Goal: Transaction & Acquisition: Purchase product/service

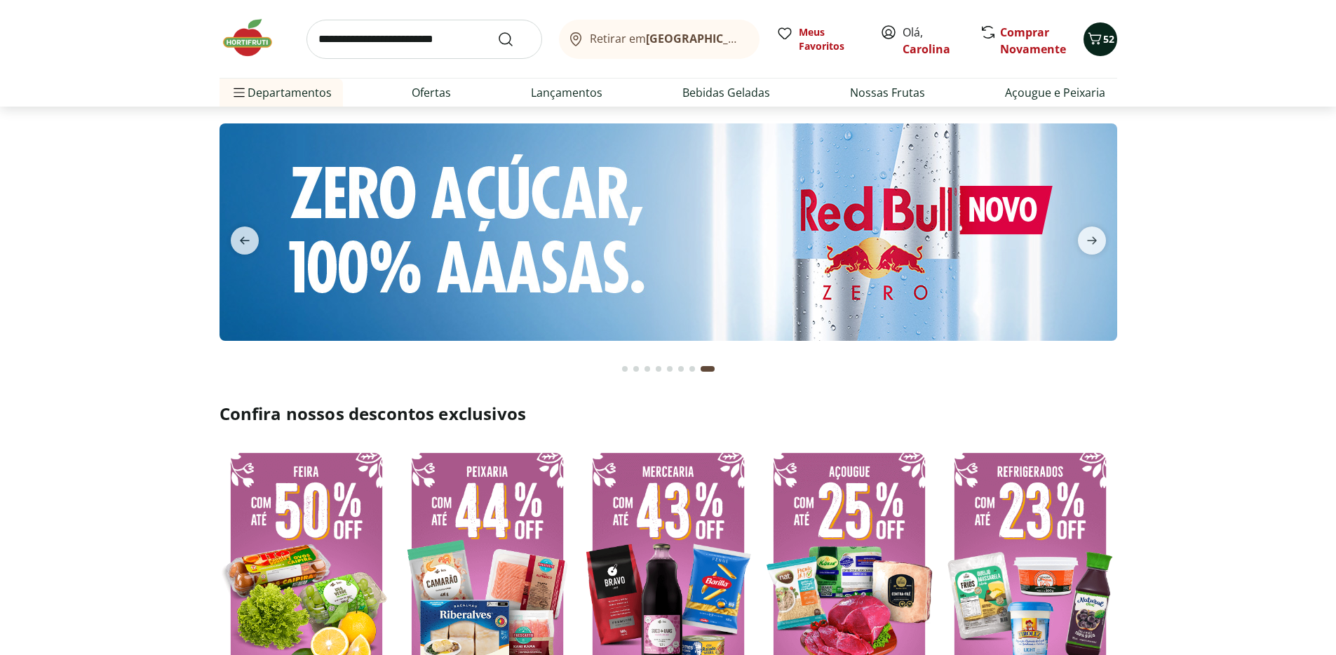
click at [1111, 39] on span "52" at bounding box center [1109, 38] width 11 height 13
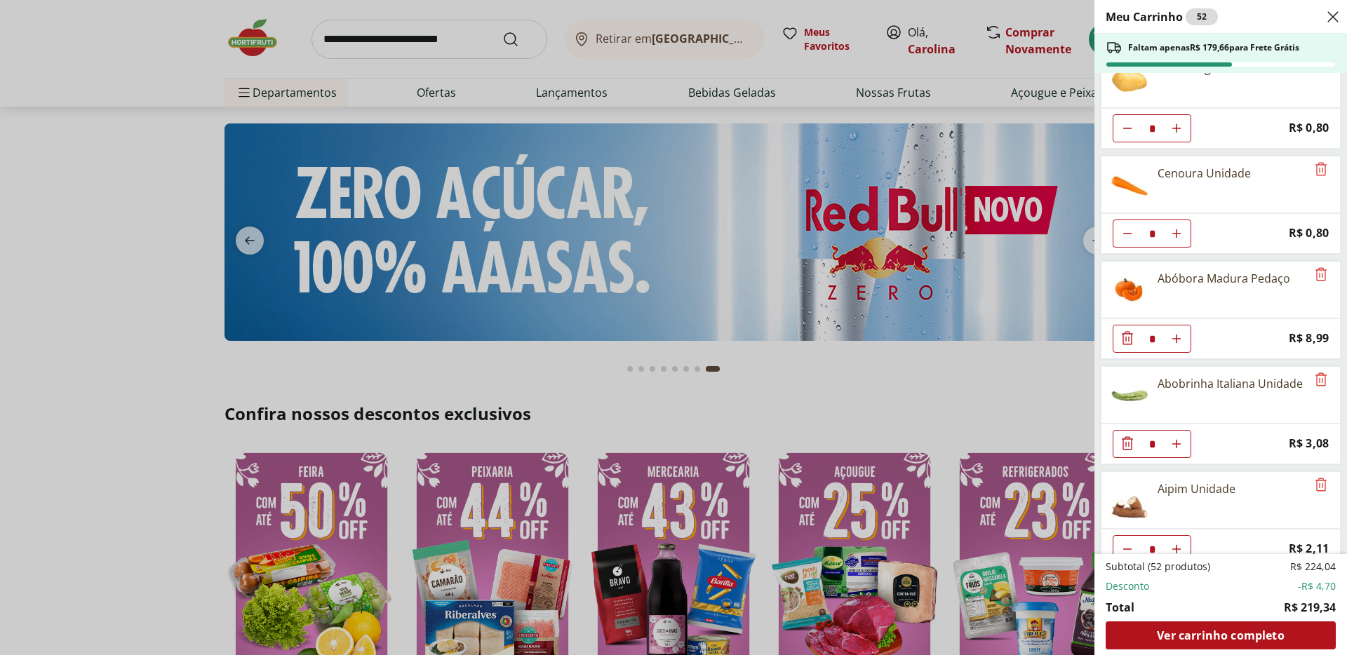
scroll to position [950, 0]
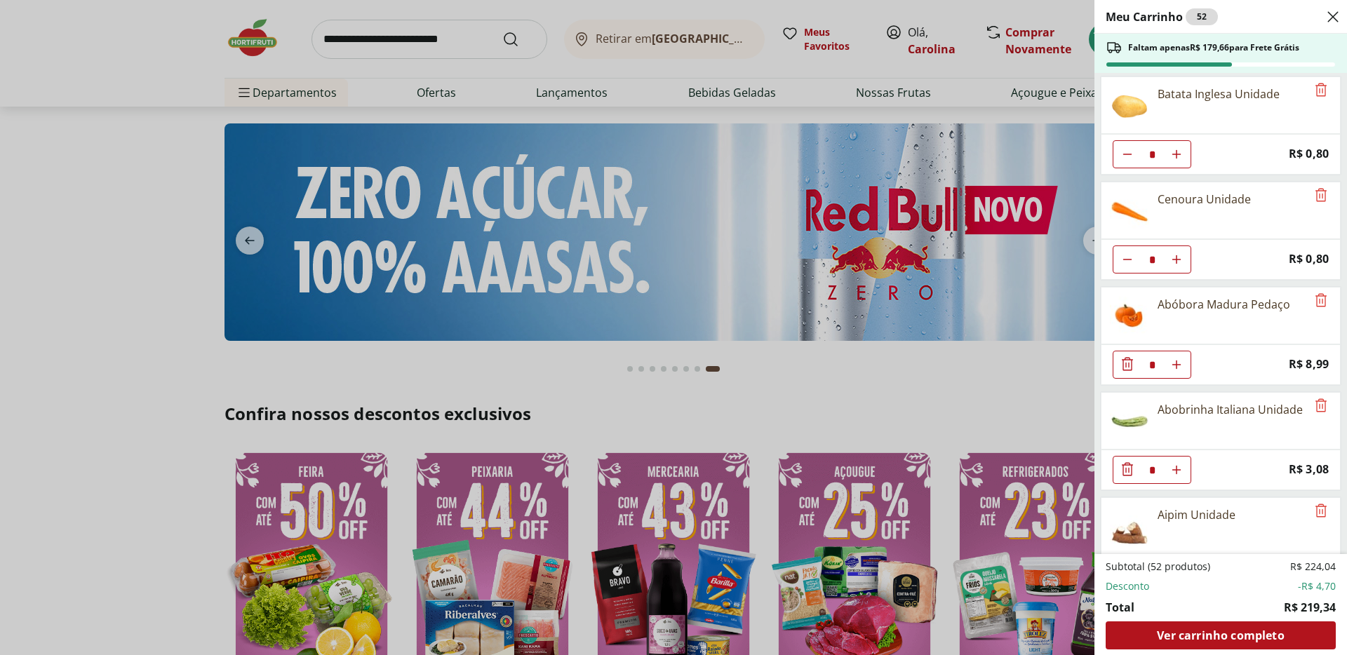
click at [1175, 152] on icon "Aumentar Quantidade" at bounding box center [1176, 154] width 11 height 11
type input "*"
click at [1175, 152] on icon "Aumentar Quantidade" at bounding box center [1176, 154] width 11 height 11
type input "*"
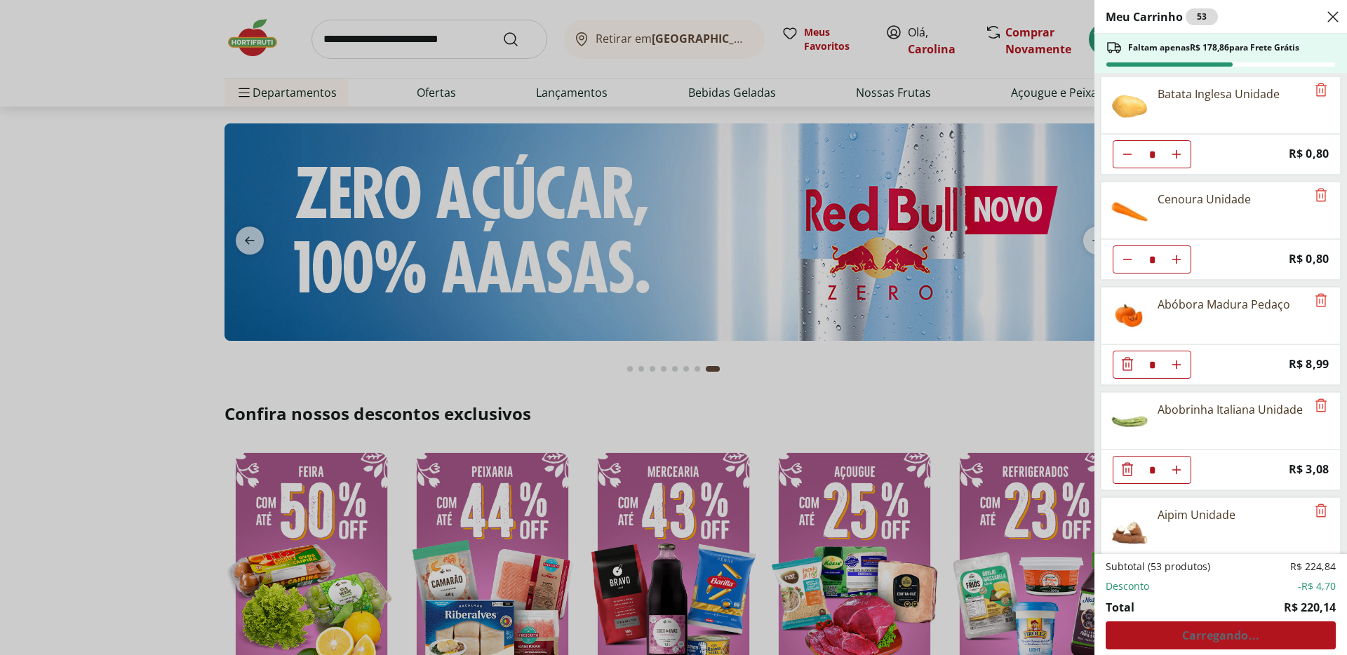
type input "*"
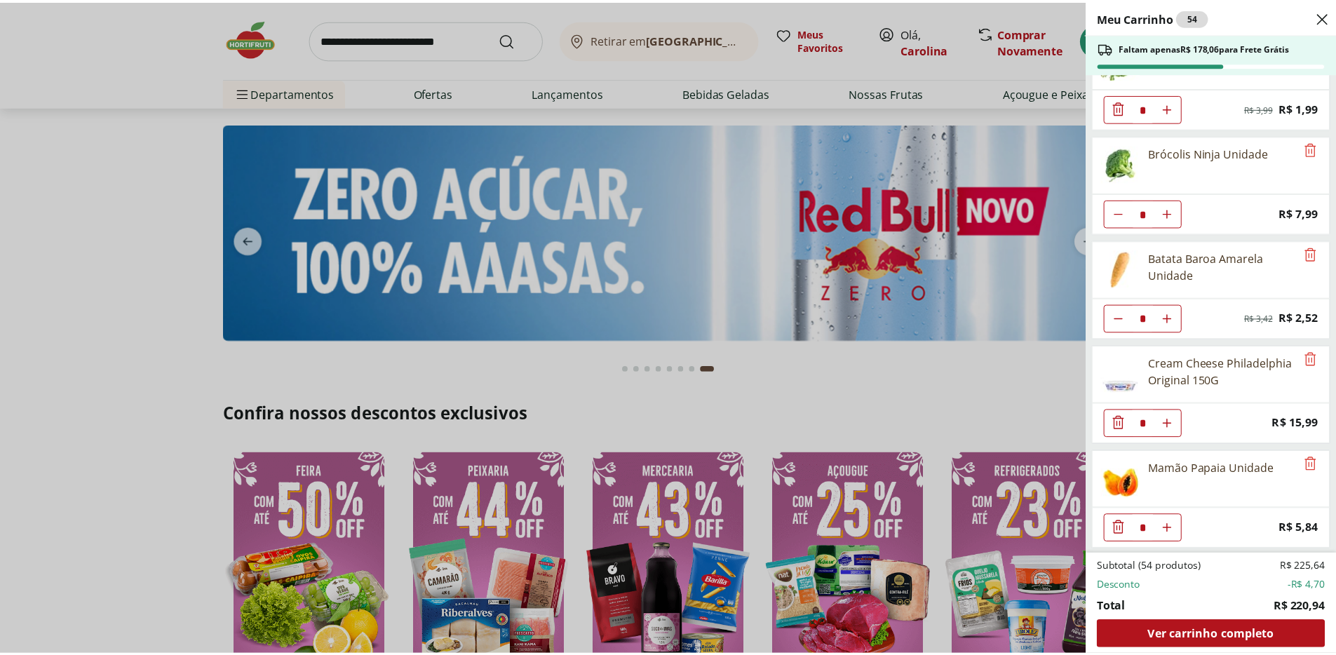
scroll to position [1524, 0]
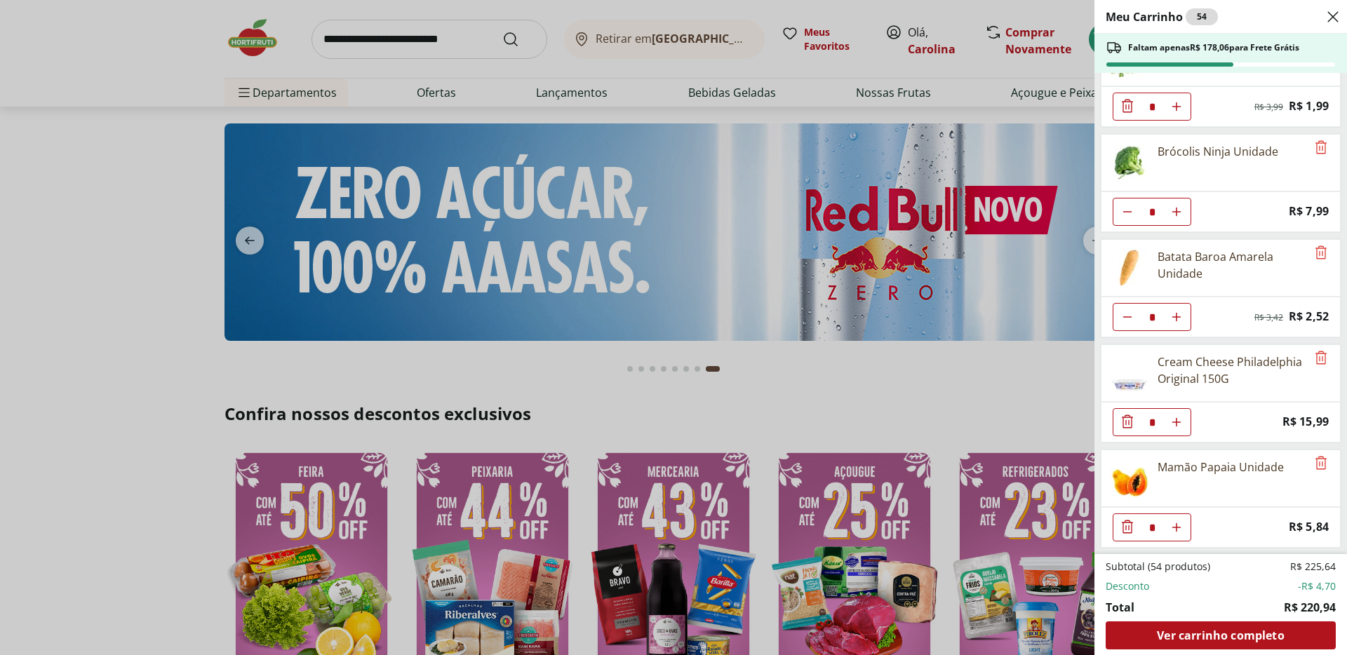
click at [107, 138] on div "Meu Carrinho 54 Faltam apenas R$ 178,06 para Frete Grátis Ovo Caipira Country I…" at bounding box center [673, 327] width 1347 height 655
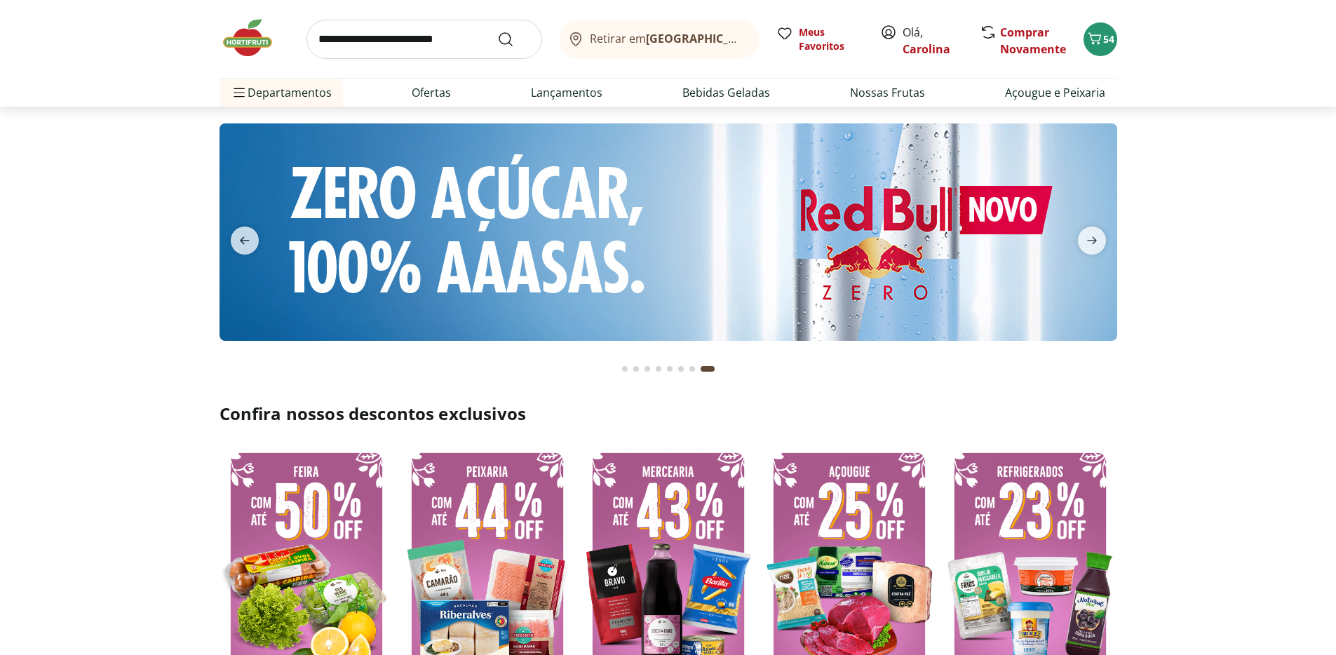
click at [247, 37] on img at bounding box center [255, 38] width 70 height 42
click at [396, 36] on input "search" at bounding box center [425, 39] width 236 height 39
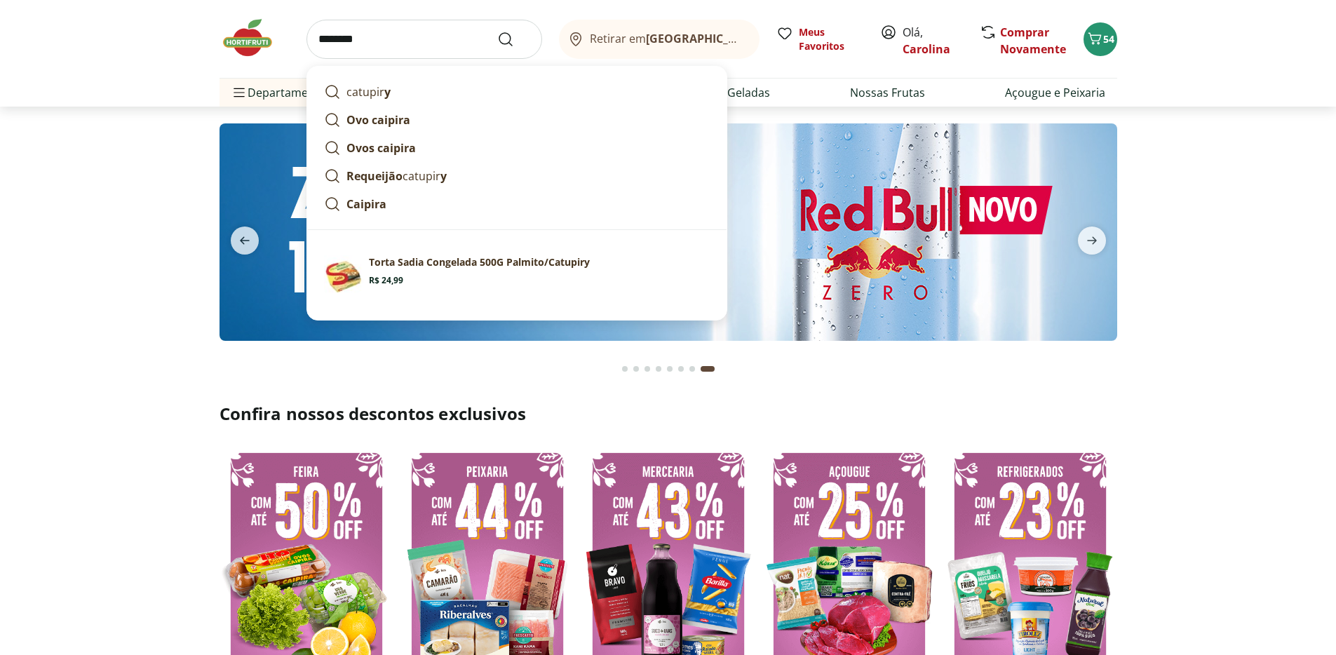
type input "********"
click at [497, 31] on button "Submit Search" at bounding box center [514, 39] width 34 height 17
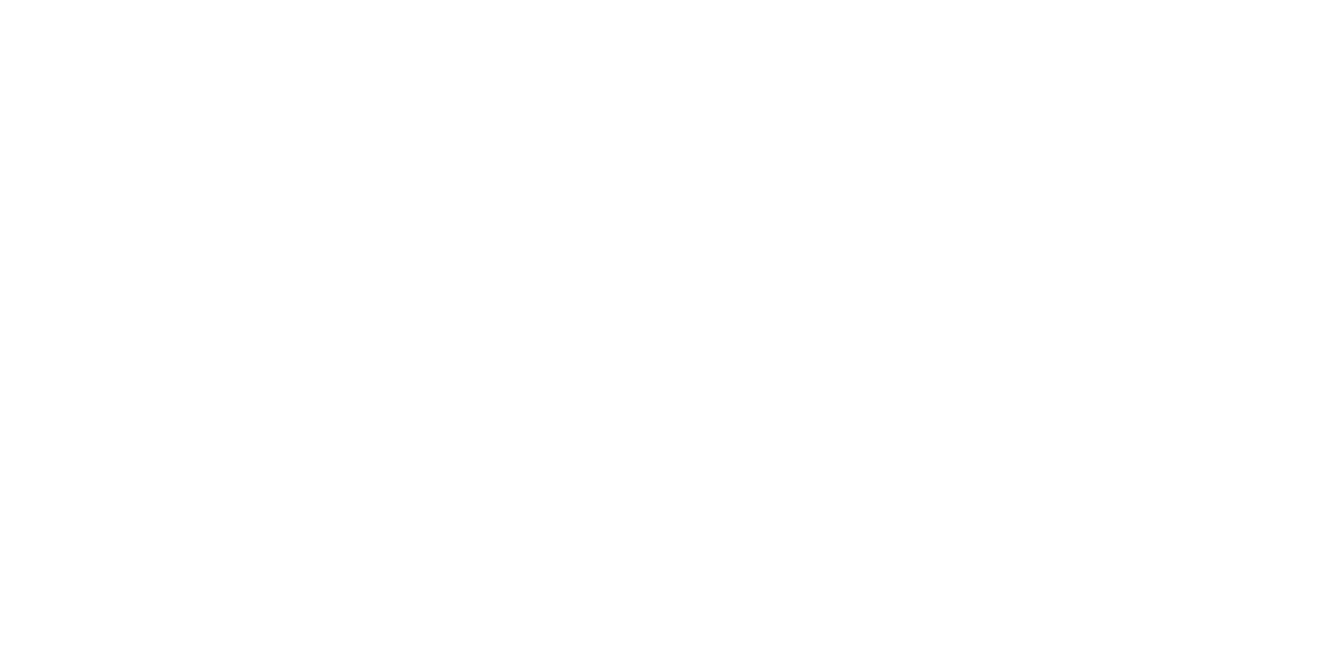
select select "**********"
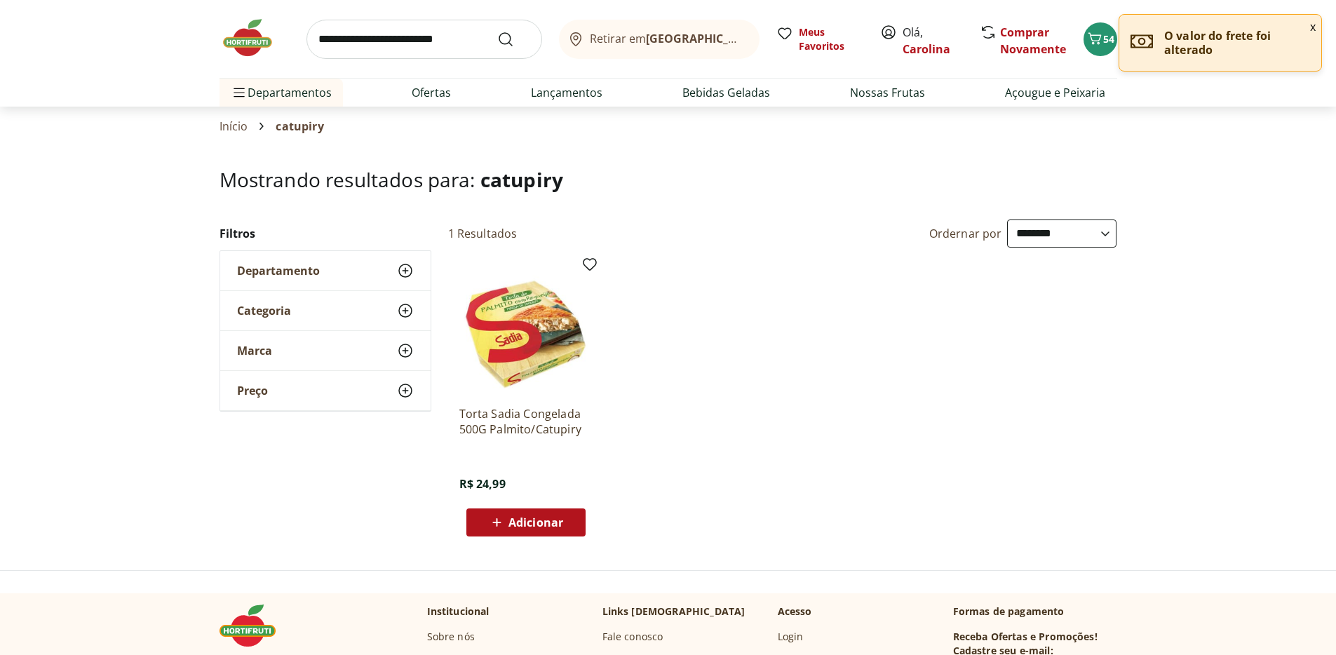
click at [245, 50] on img at bounding box center [255, 38] width 70 height 42
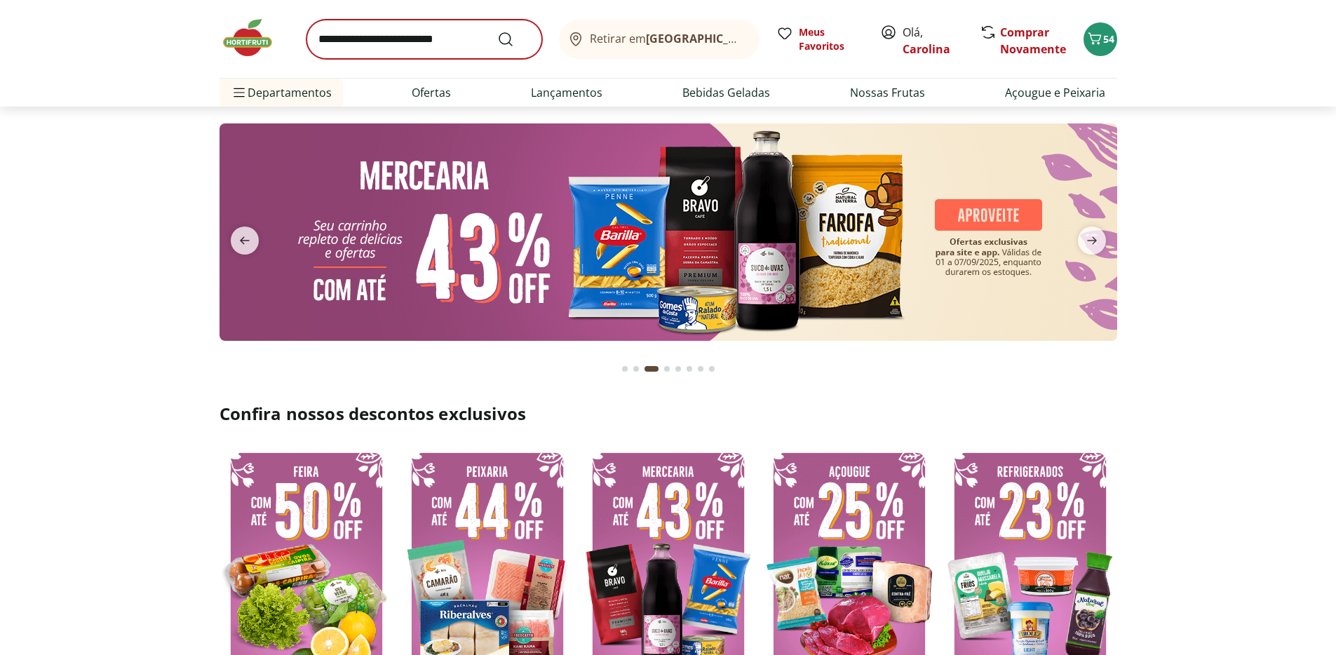
scroll to position [3, 0]
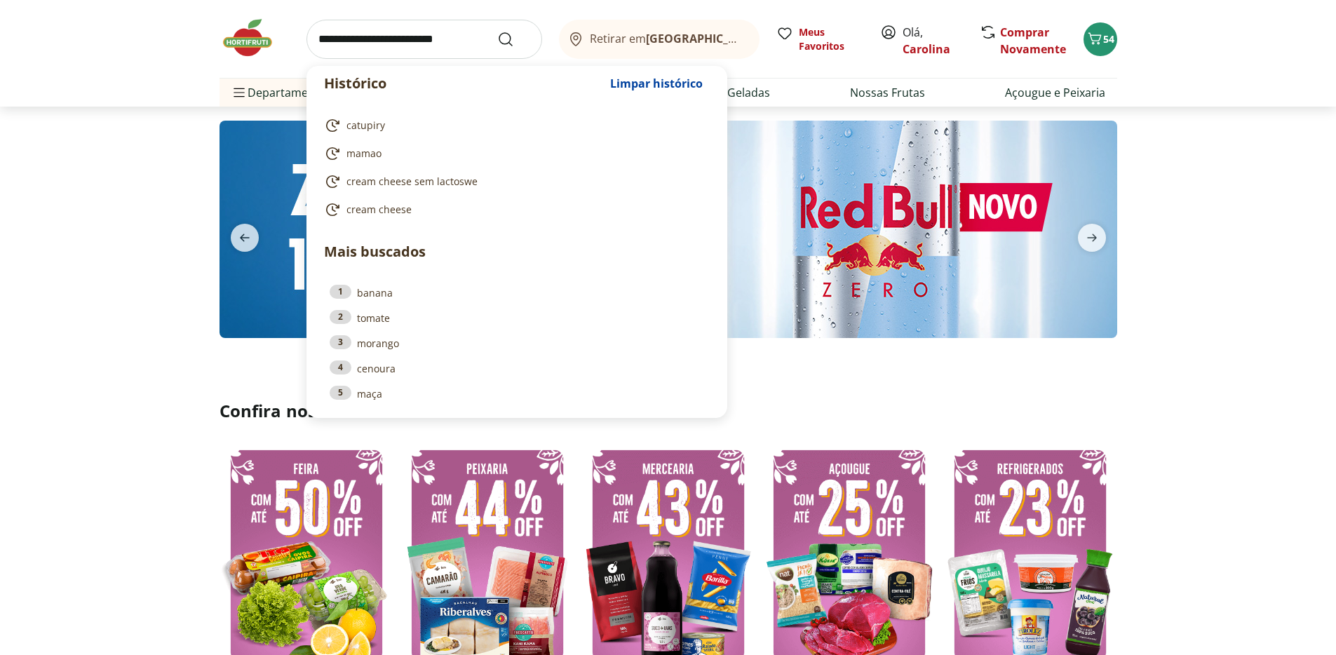
click at [358, 41] on input "search" at bounding box center [425, 39] width 236 height 39
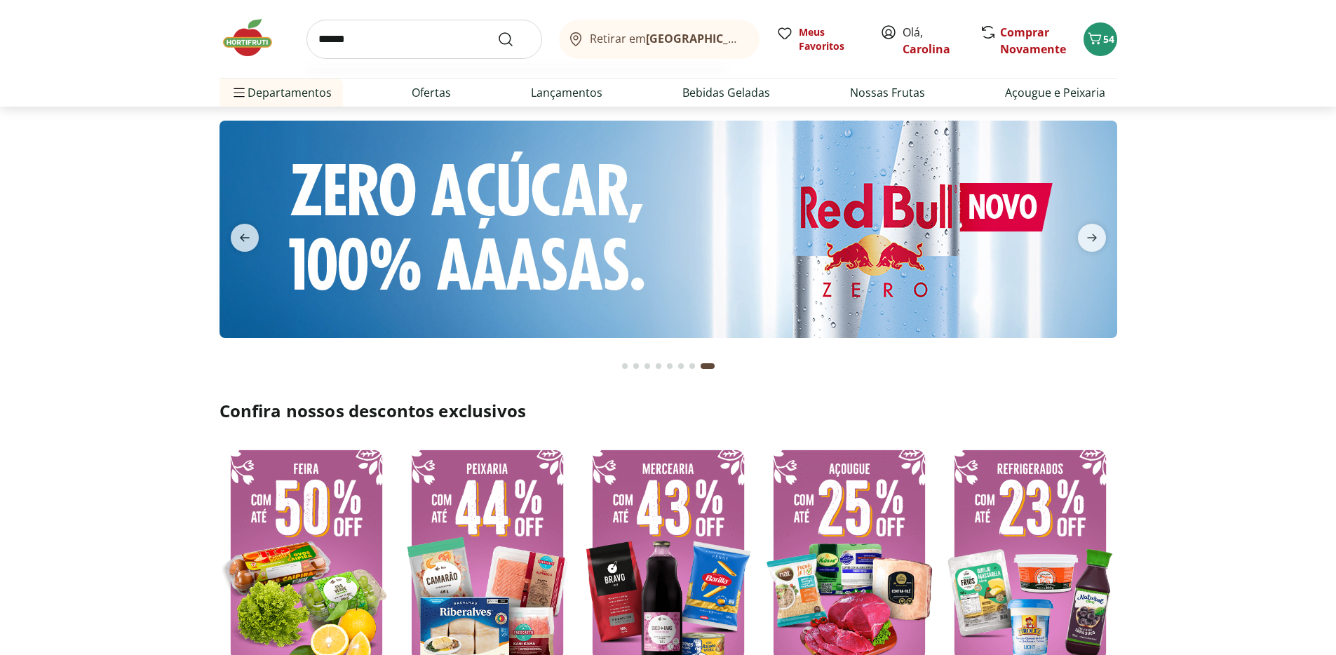
type input "******"
click at [497, 31] on button "Submit Search" at bounding box center [514, 39] width 34 height 17
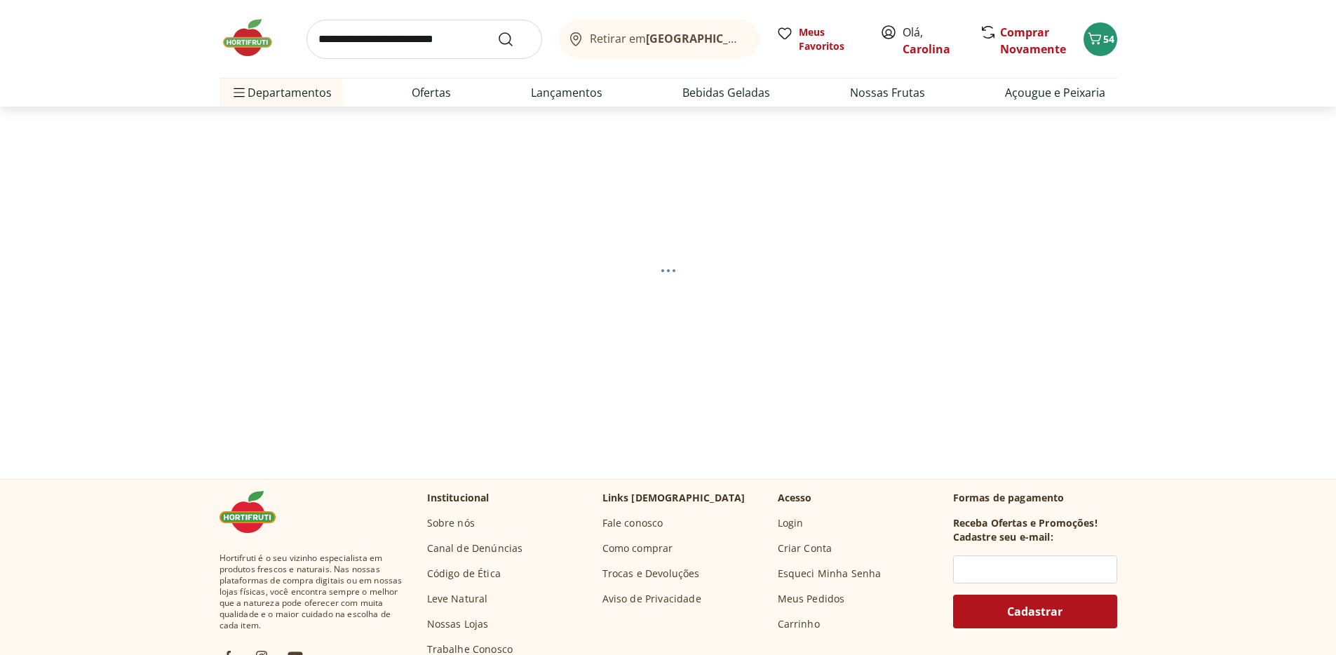
select select "**********"
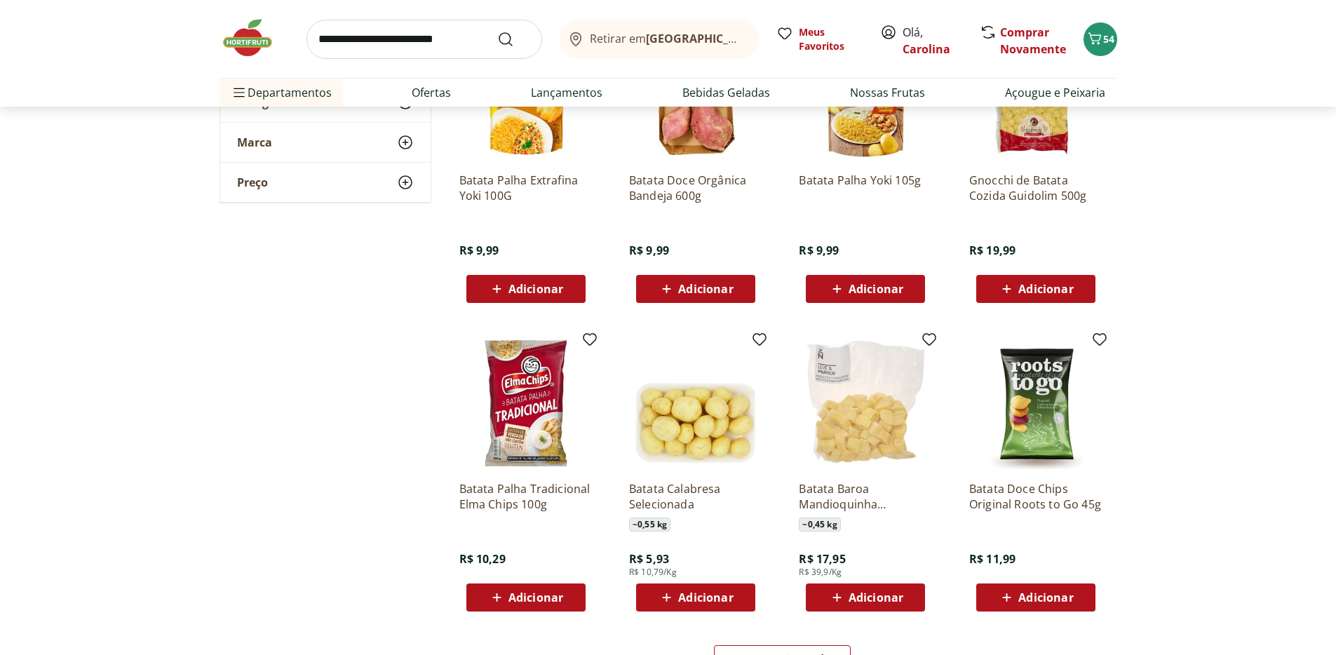
scroll to position [563, 0]
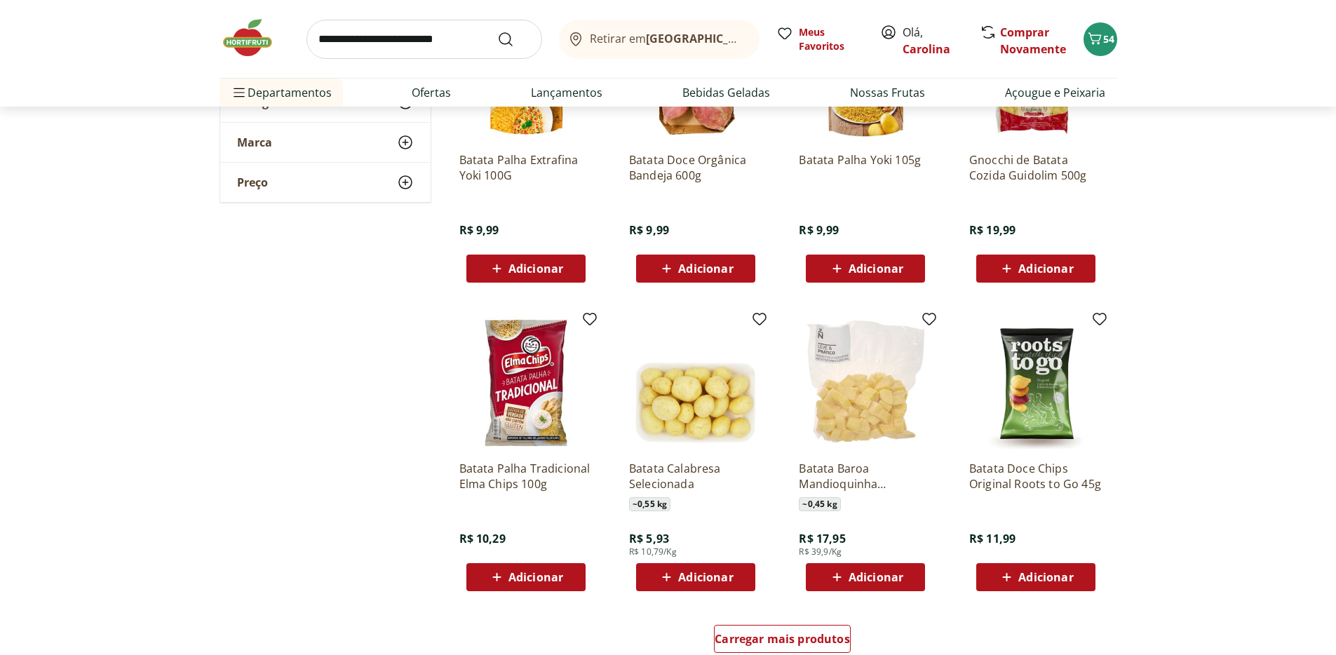
click at [687, 413] on img at bounding box center [695, 382] width 133 height 133
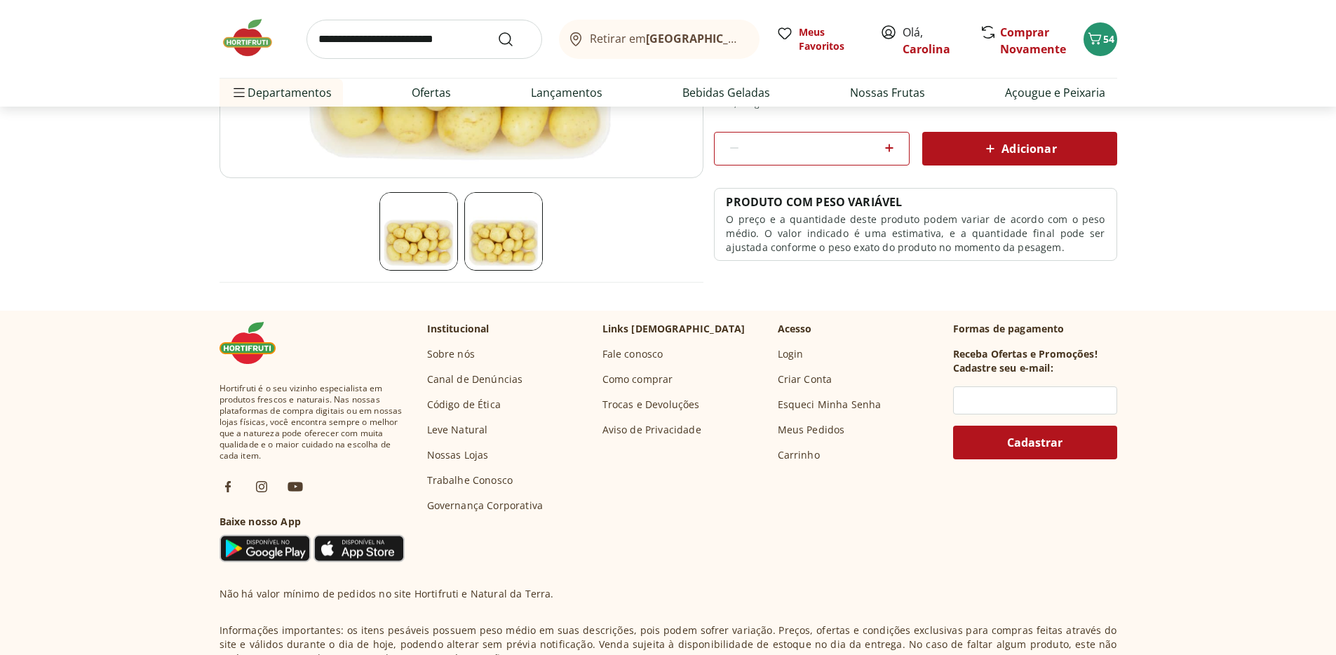
scroll to position [472, 0]
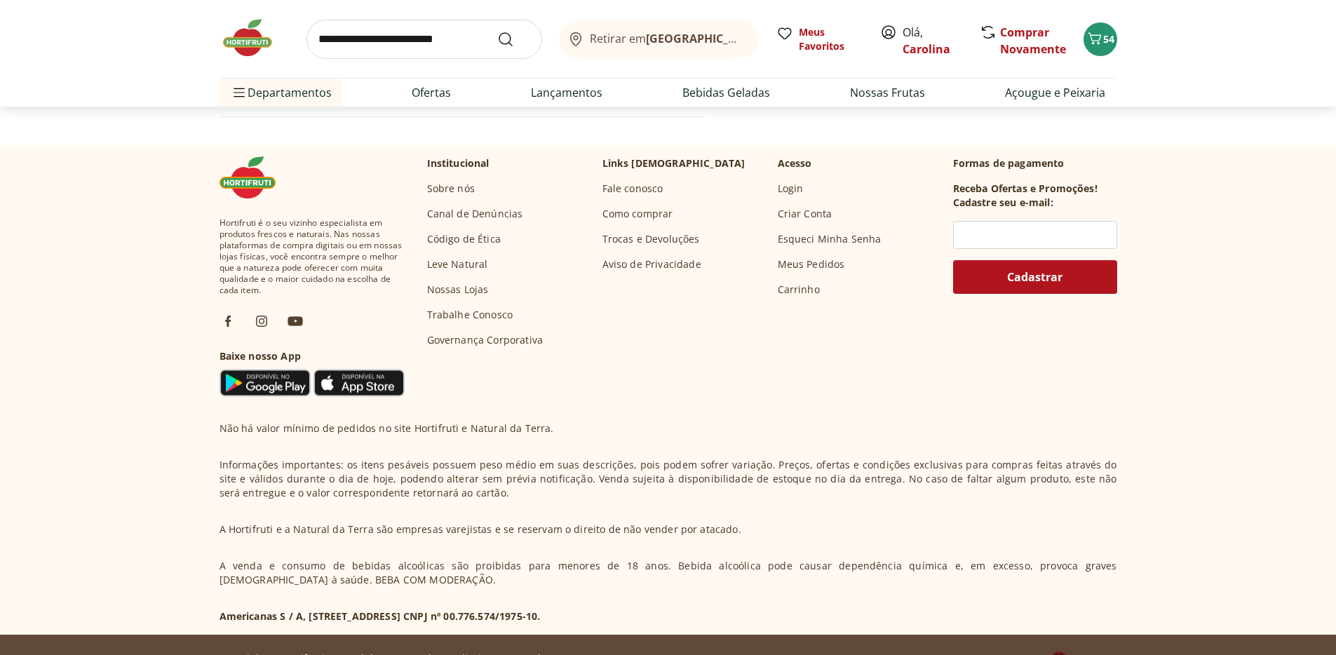
scroll to position [563, 0]
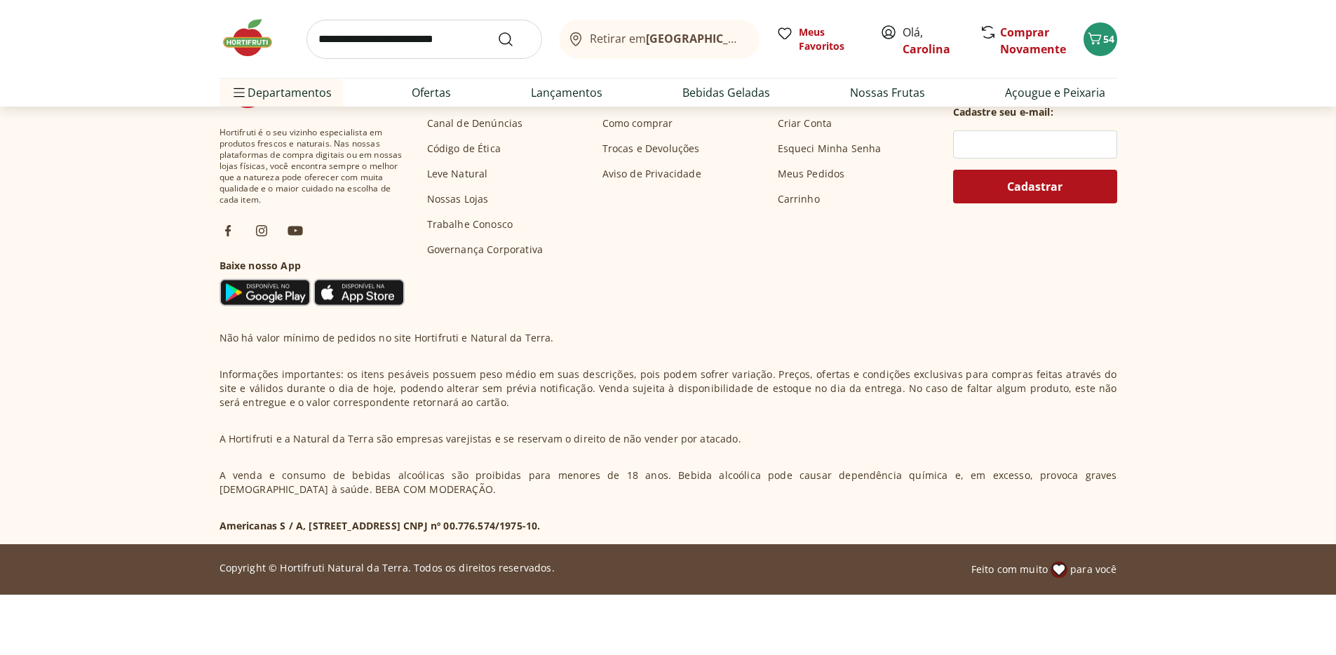
select select "**********"
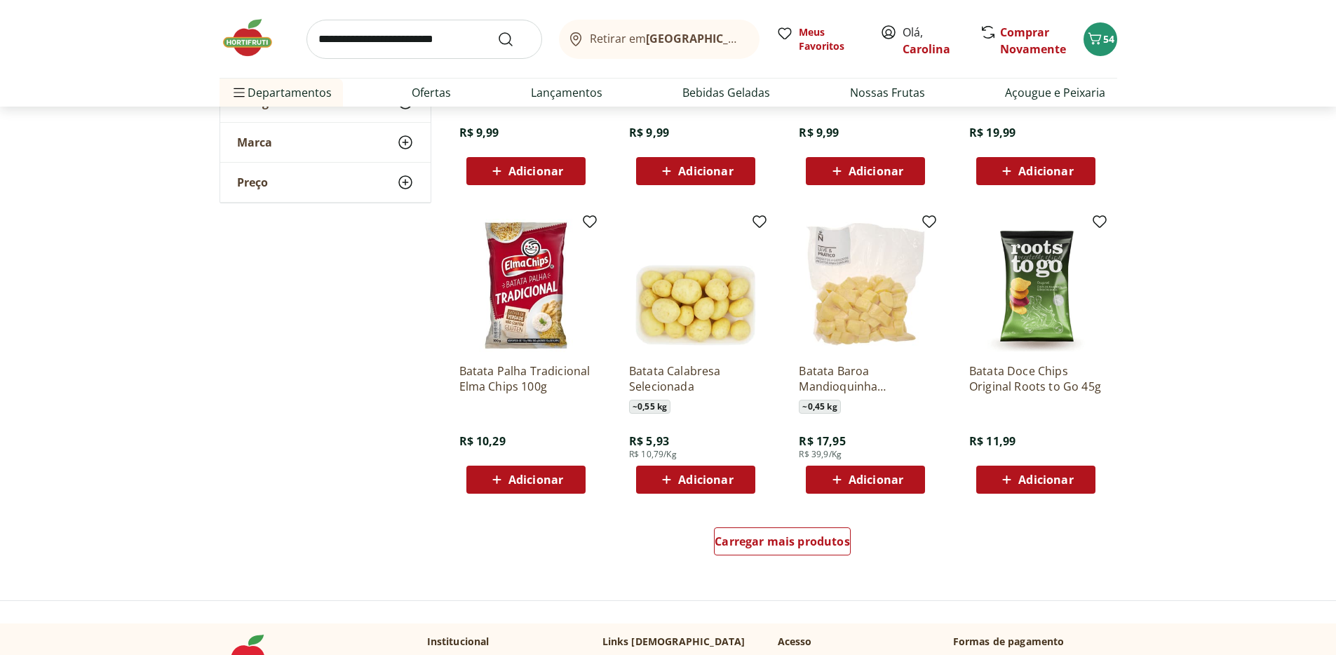
scroll to position [663, 0]
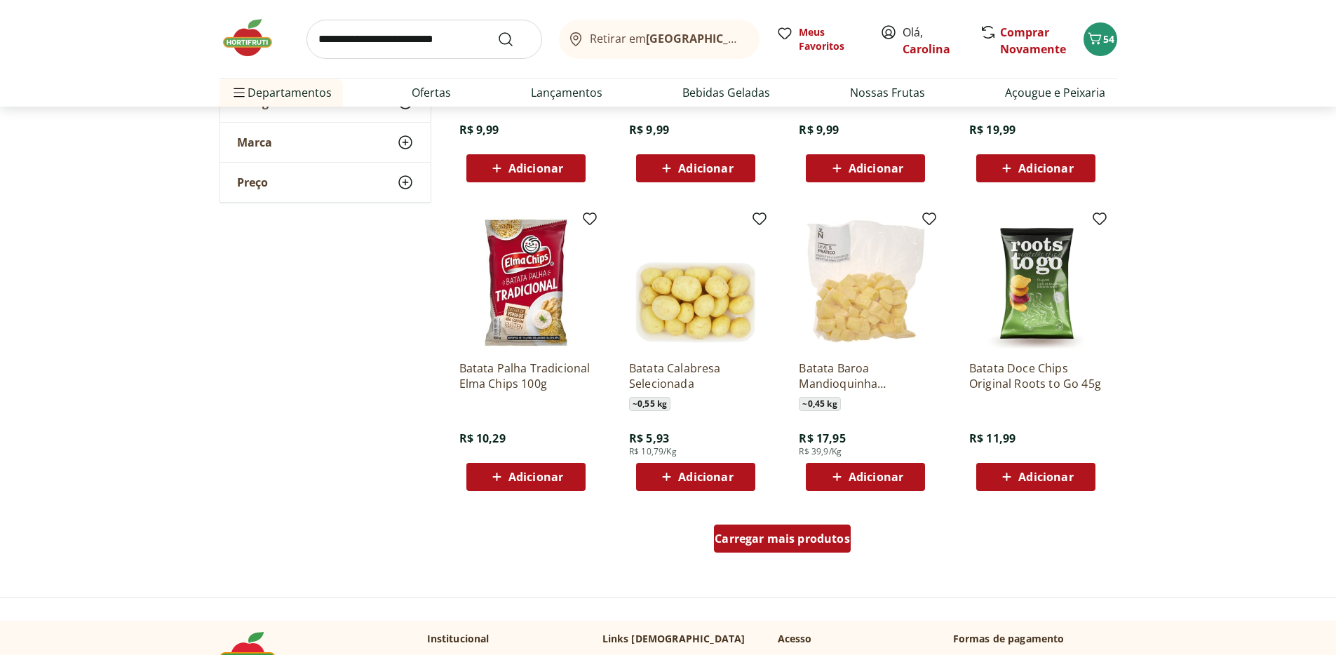
click at [814, 535] on span "Carregar mais produtos" at bounding box center [782, 538] width 135 height 11
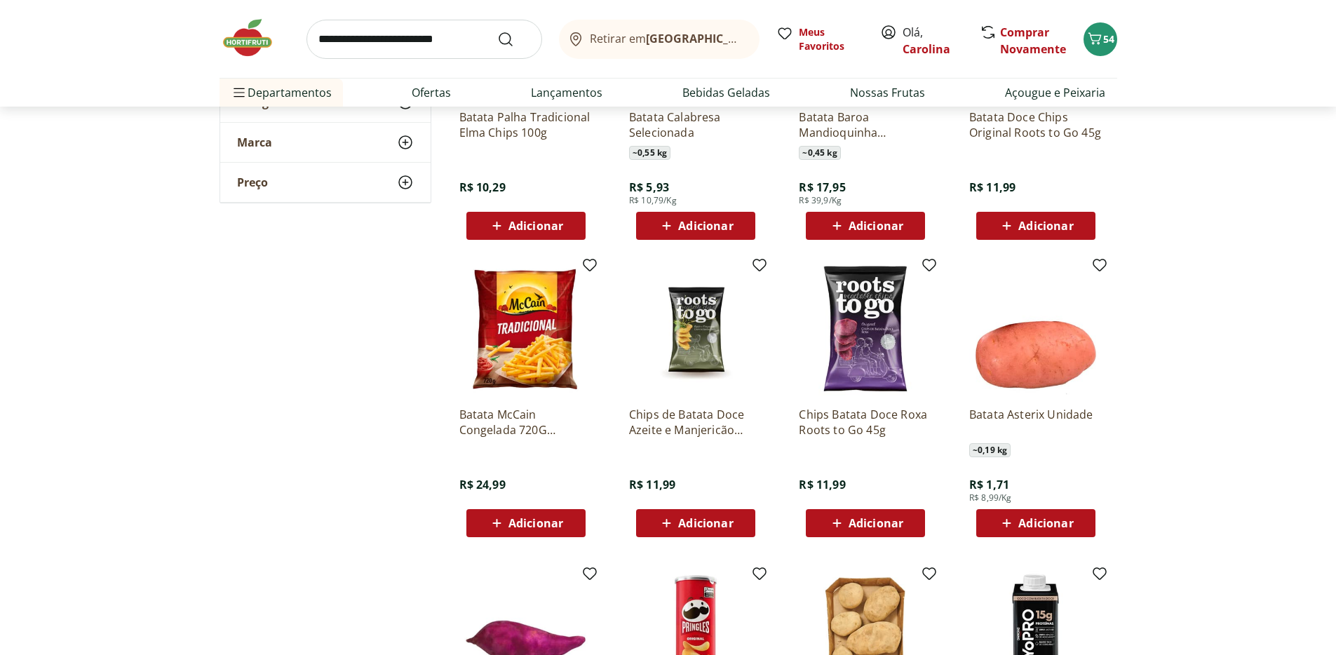
scroll to position [918, 0]
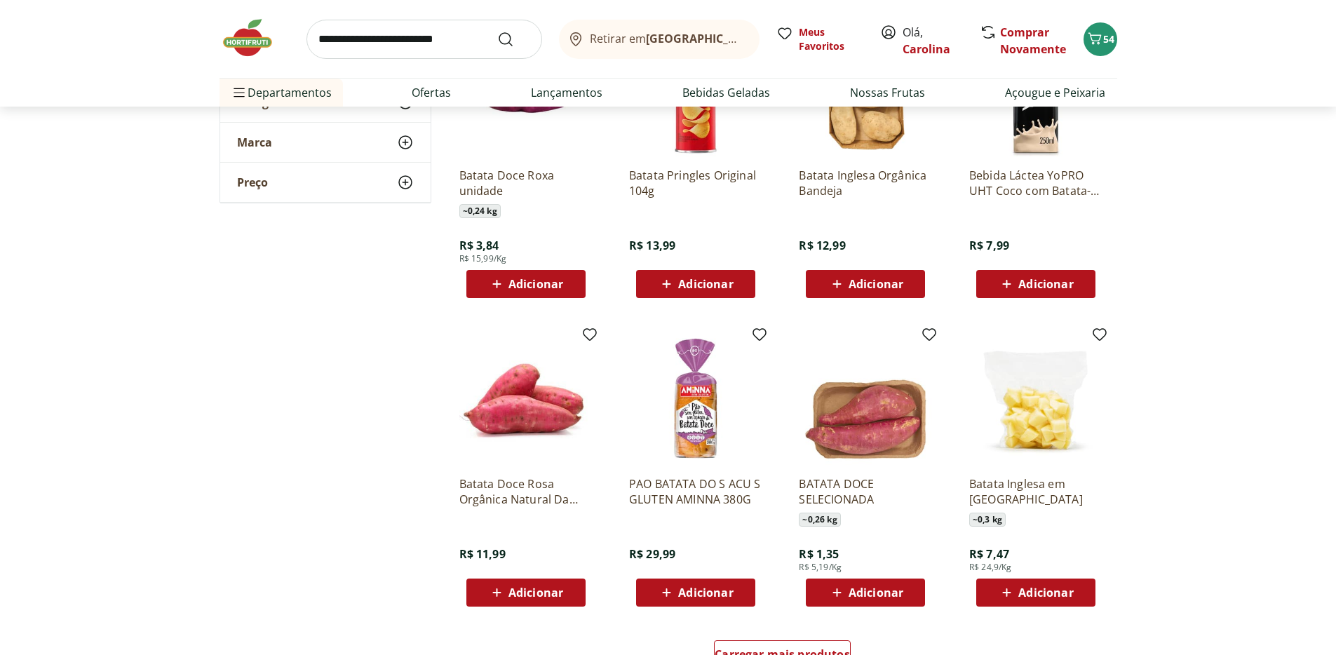
scroll to position [1722, 0]
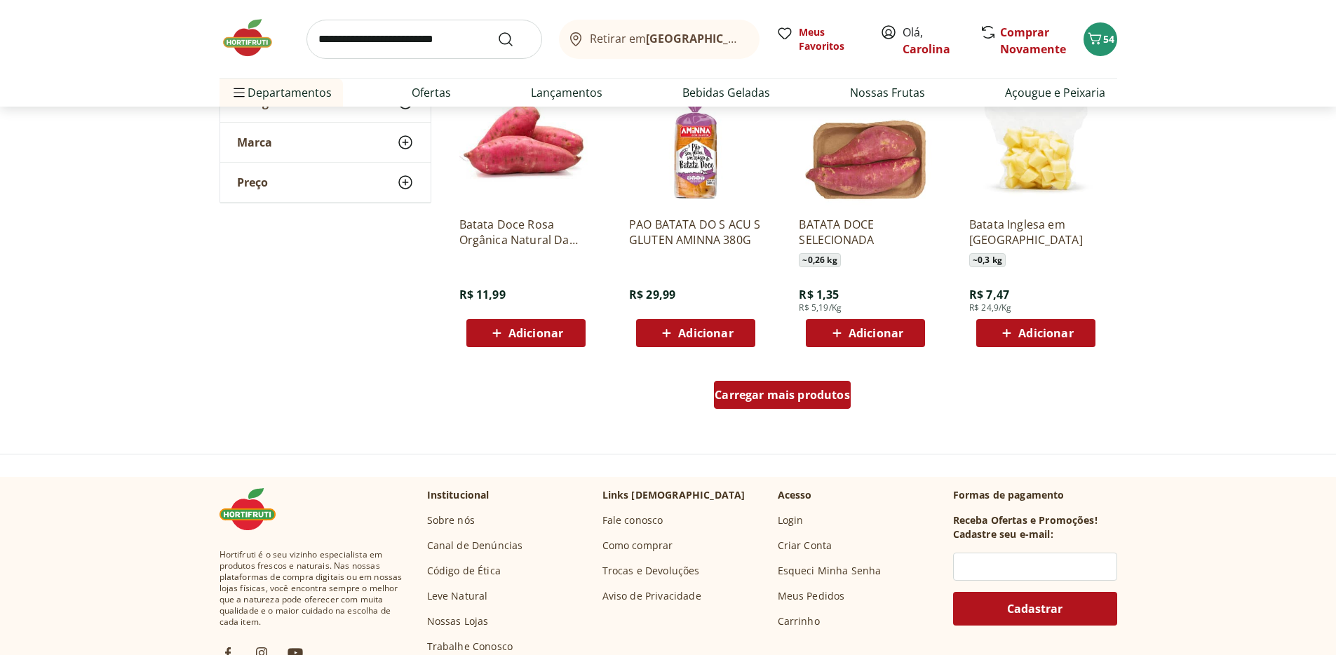
click at [811, 397] on span "Carregar mais produtos" at bounding box center [782, 394] width 135 height 11
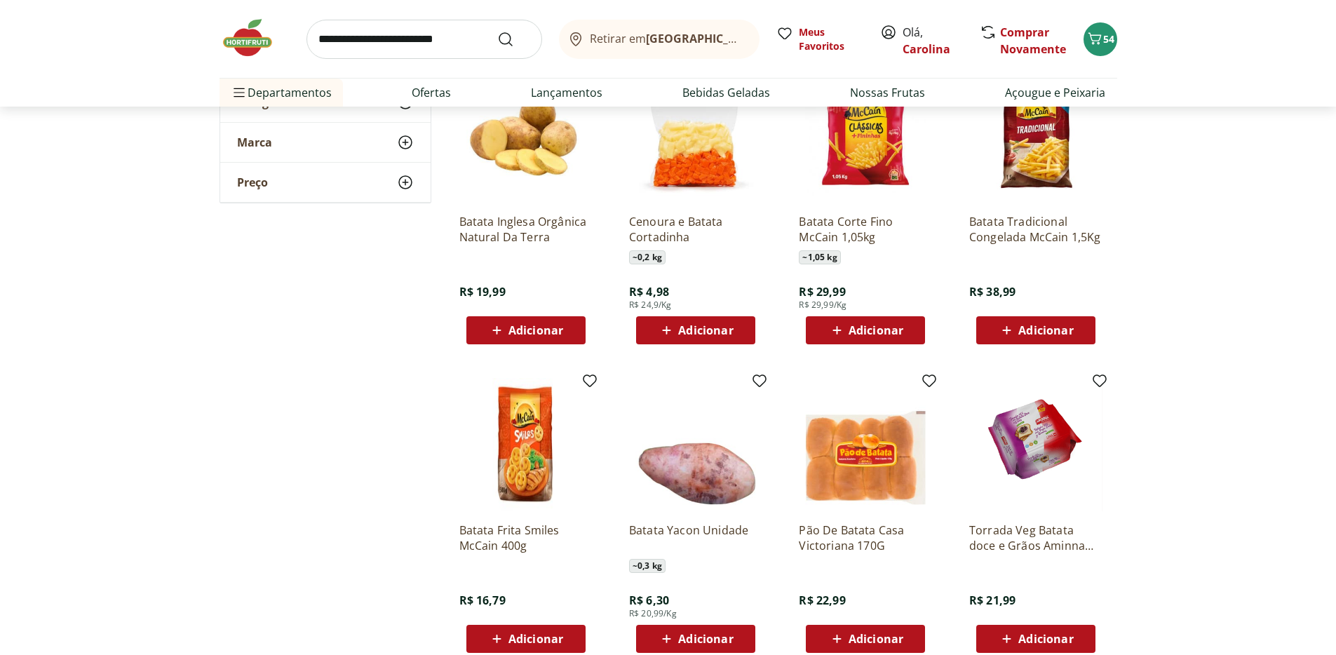
scroll to position [2038, 0]
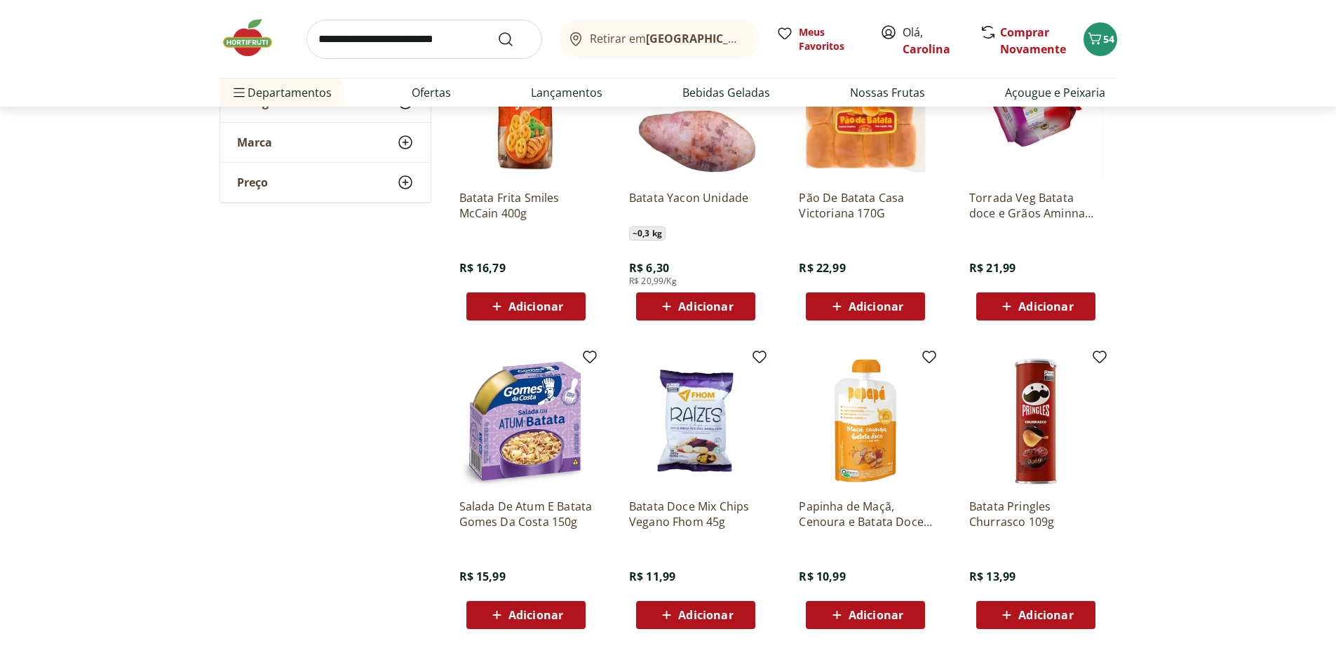
scroll to position [2729, 0]
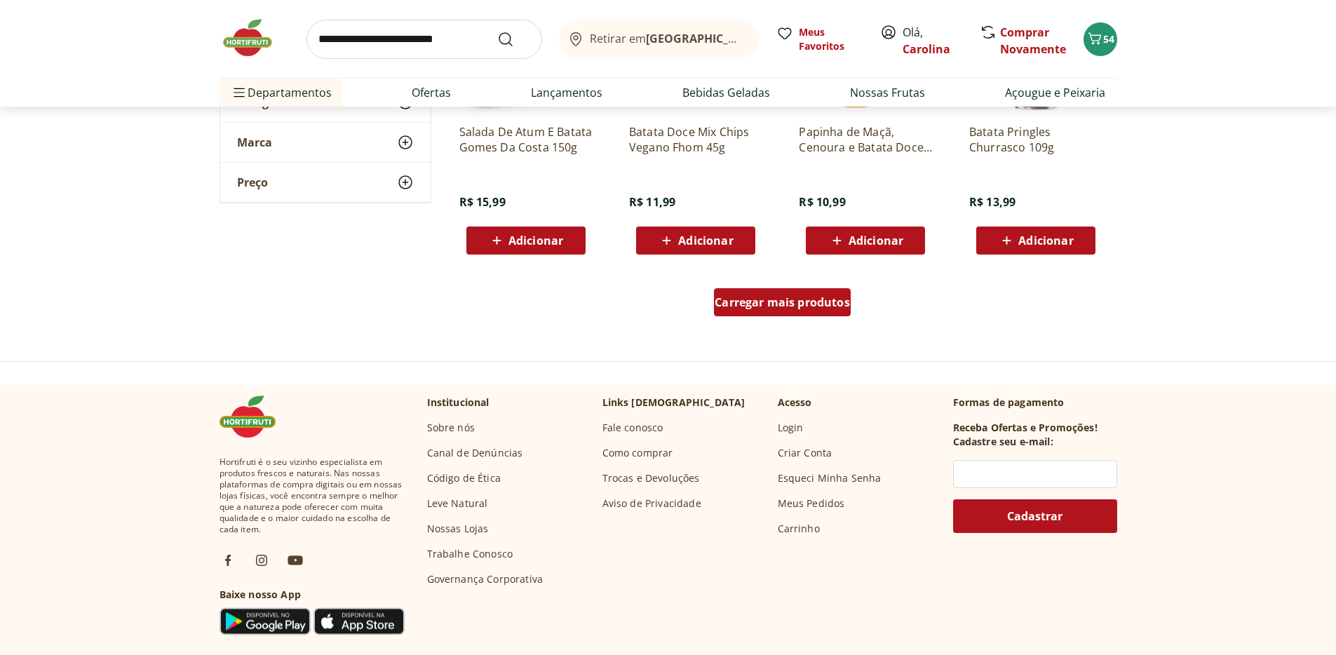
click at [801, 288] on div "Carregar mais produtos" at bounding box center [782, 302] width 137 height 28
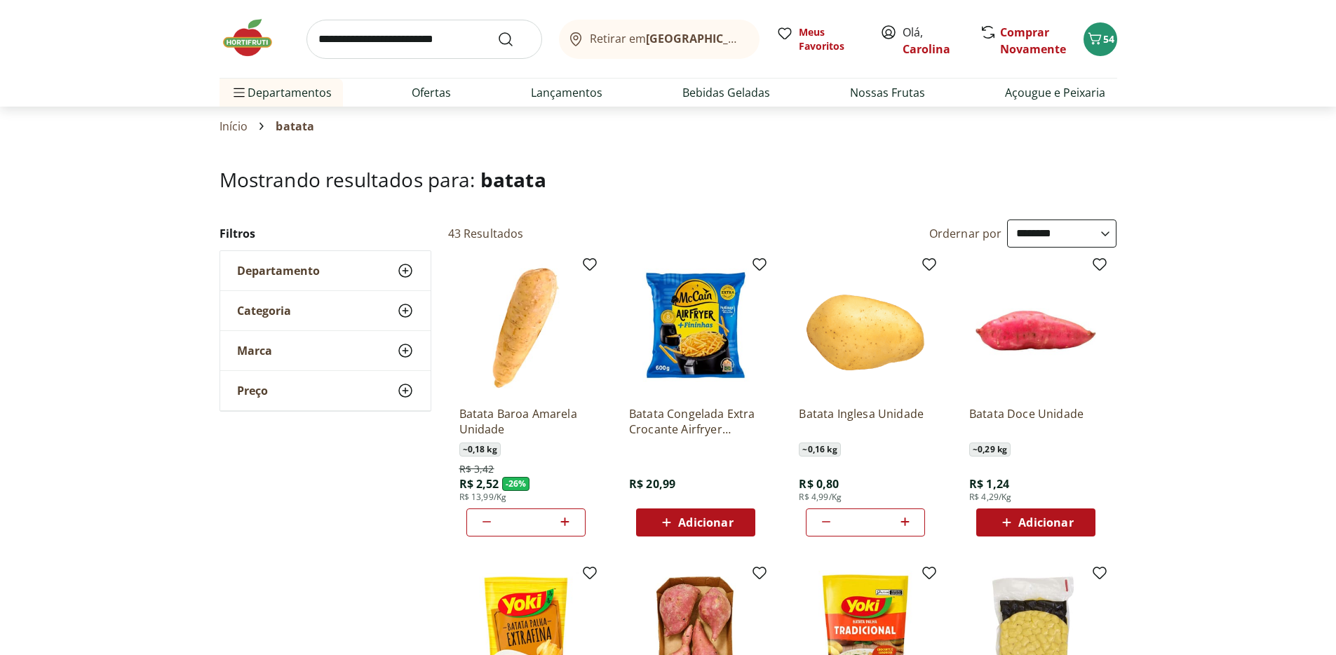
click at [330, 29] on input "search" at bounding box center [425, 39] width 236 height 39
type input "******"
click at [497, 31] on button "Submit Search" at bounding box center [514, 39] width 34 height 17
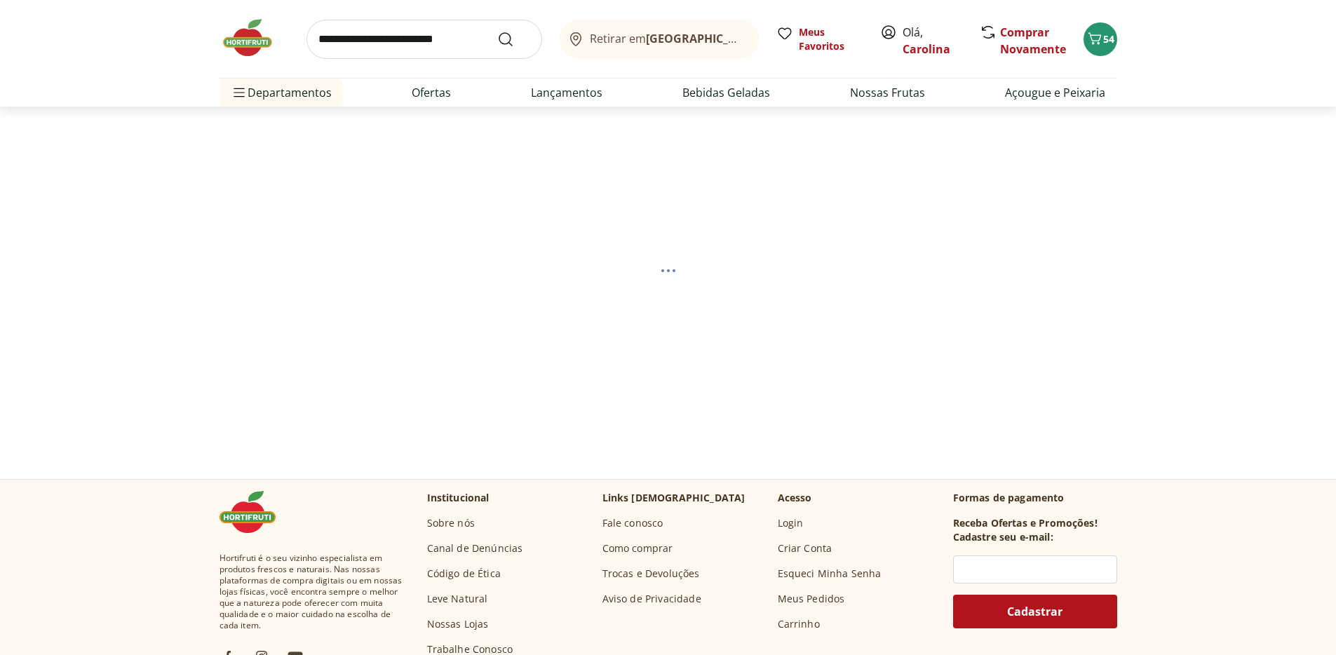
select select "**********"
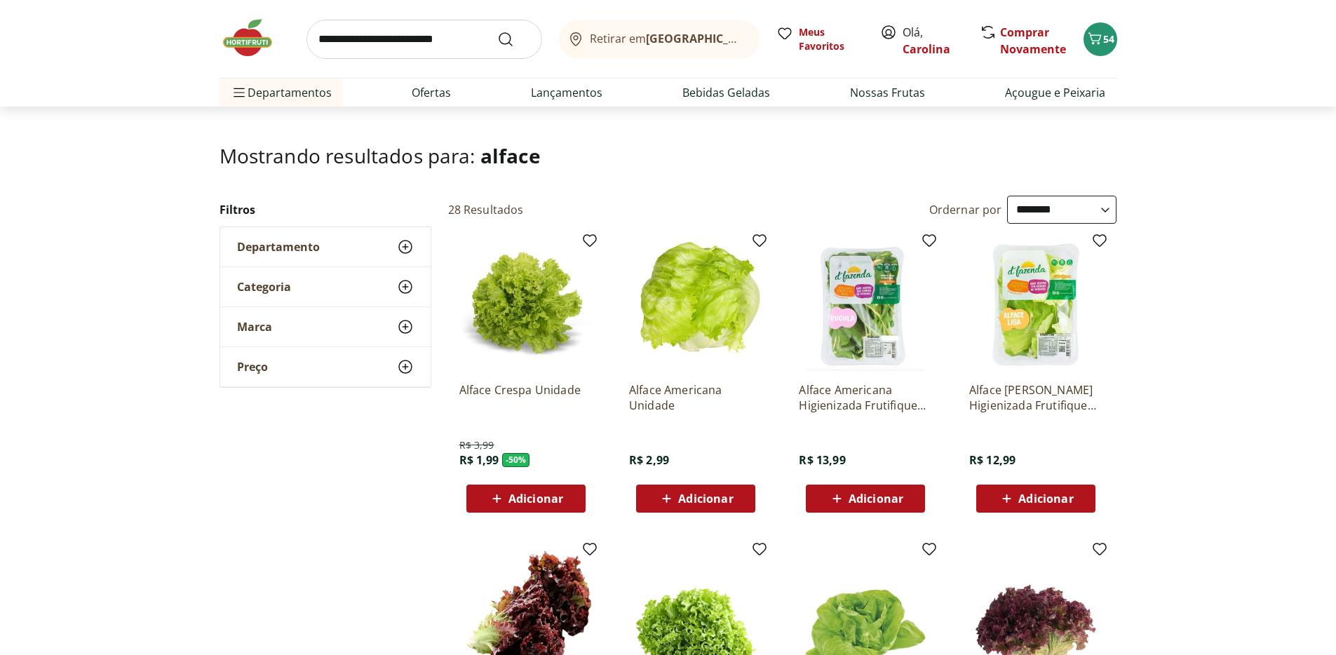
scroll to position [46, 0]
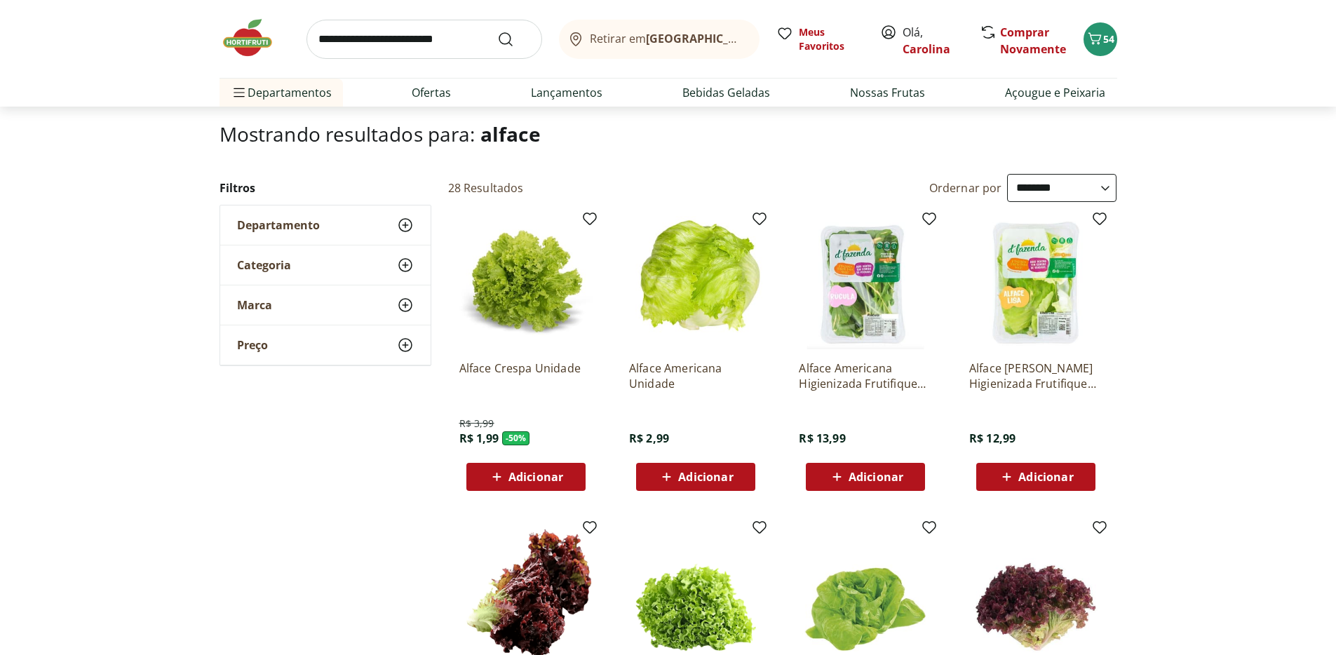
click at [730, 478] on span "Adicionar" at bounding box center [705, 476] width 55 height 11
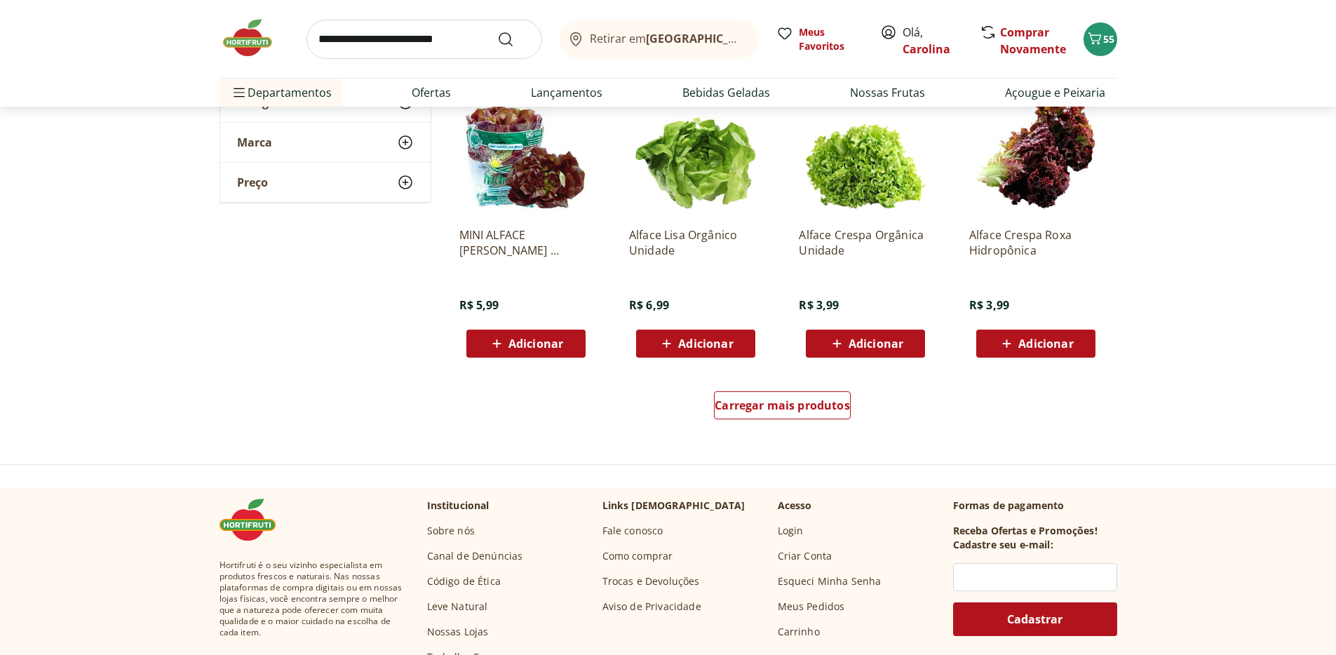
scroll to position [871, 0]
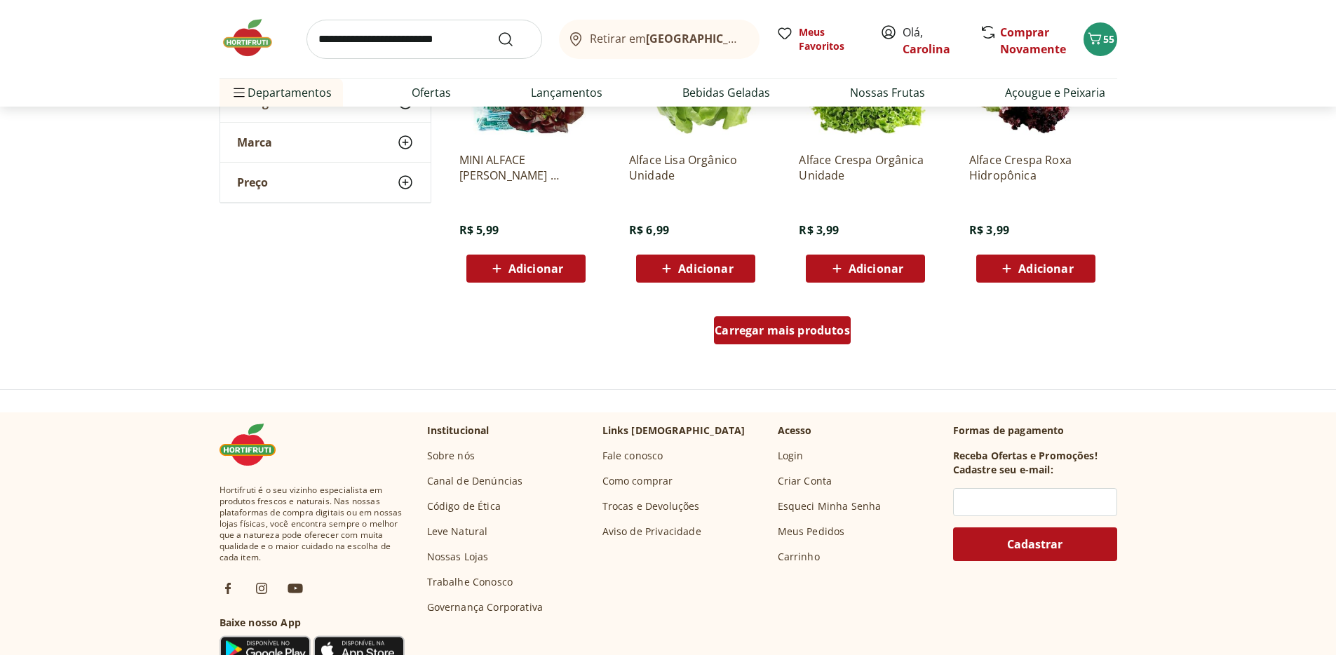
click at [807, 336] on span "Carregar mais produtos" at bounding box center [782, 330] width 135 height 11
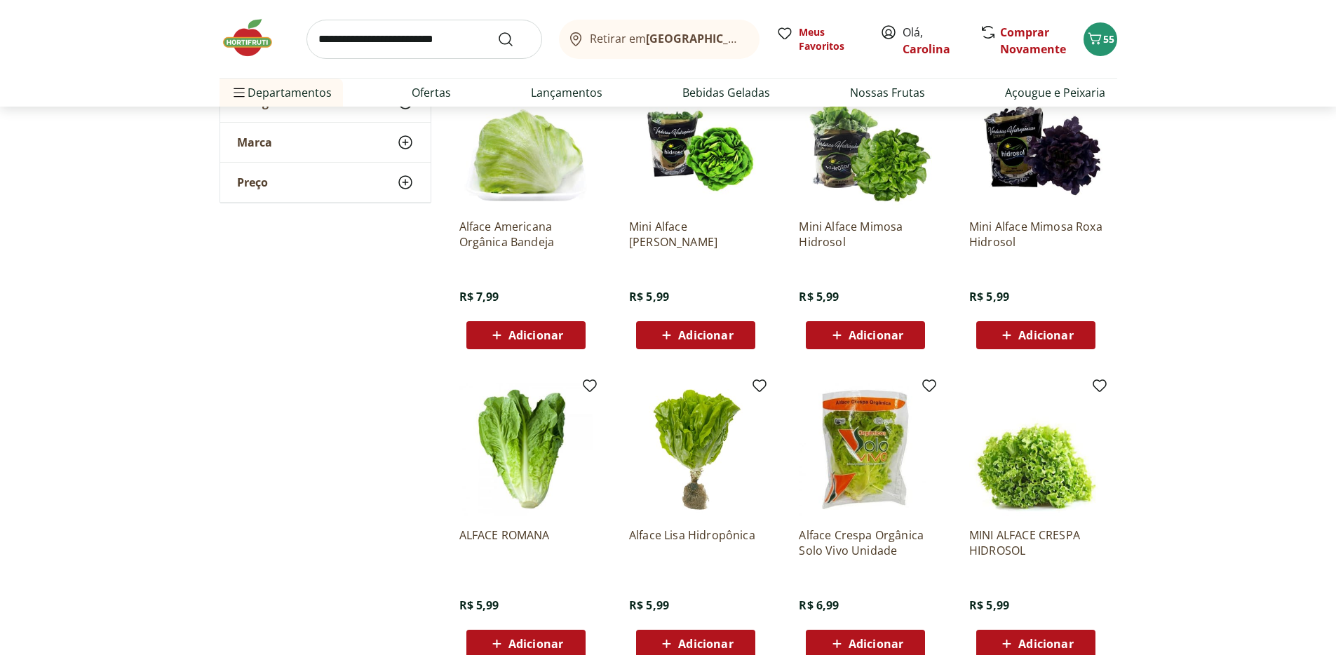
scroll to position [1105, 0]
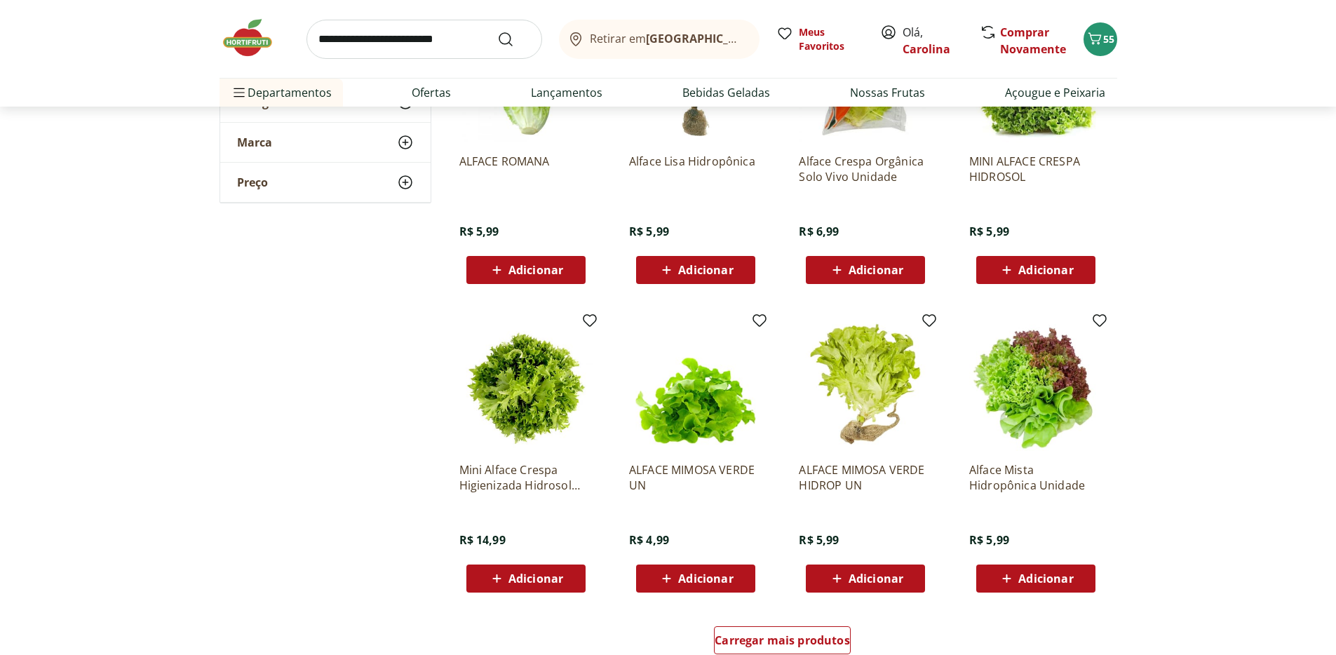
scroll to position [1747, 0]
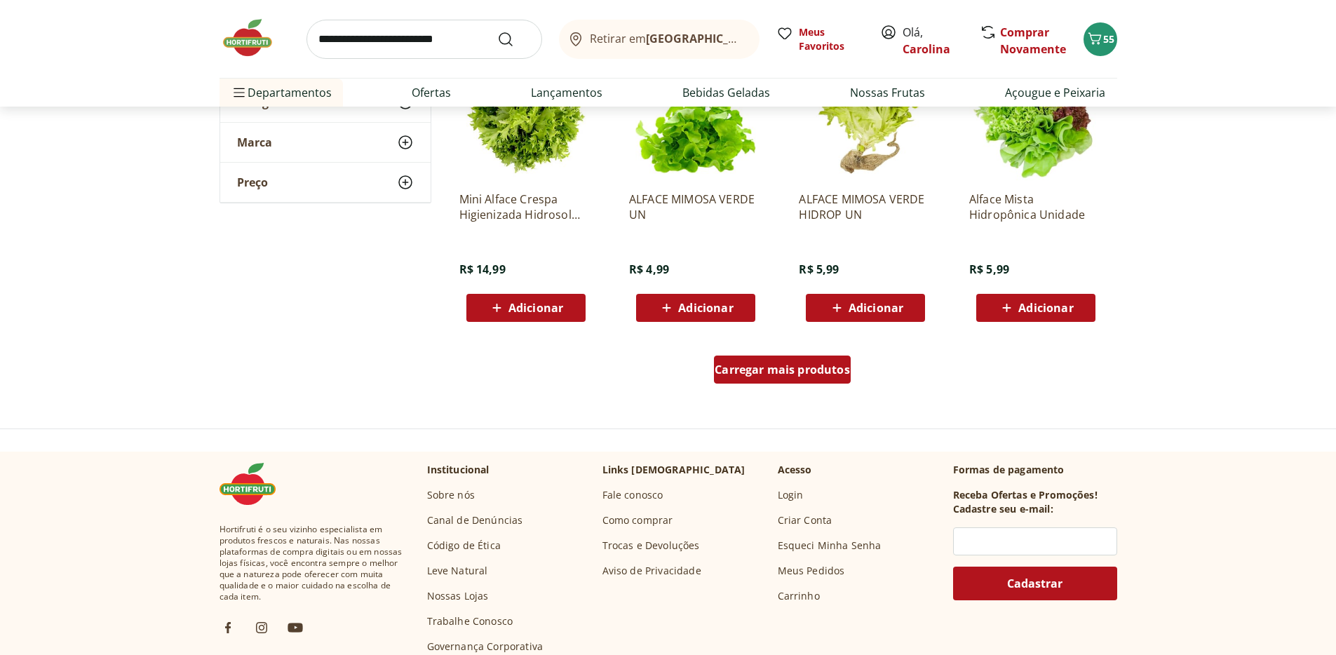
click at [810, 371] on span "Carregar mais produtos" at bounding box center [782, 369] width 135 height 11
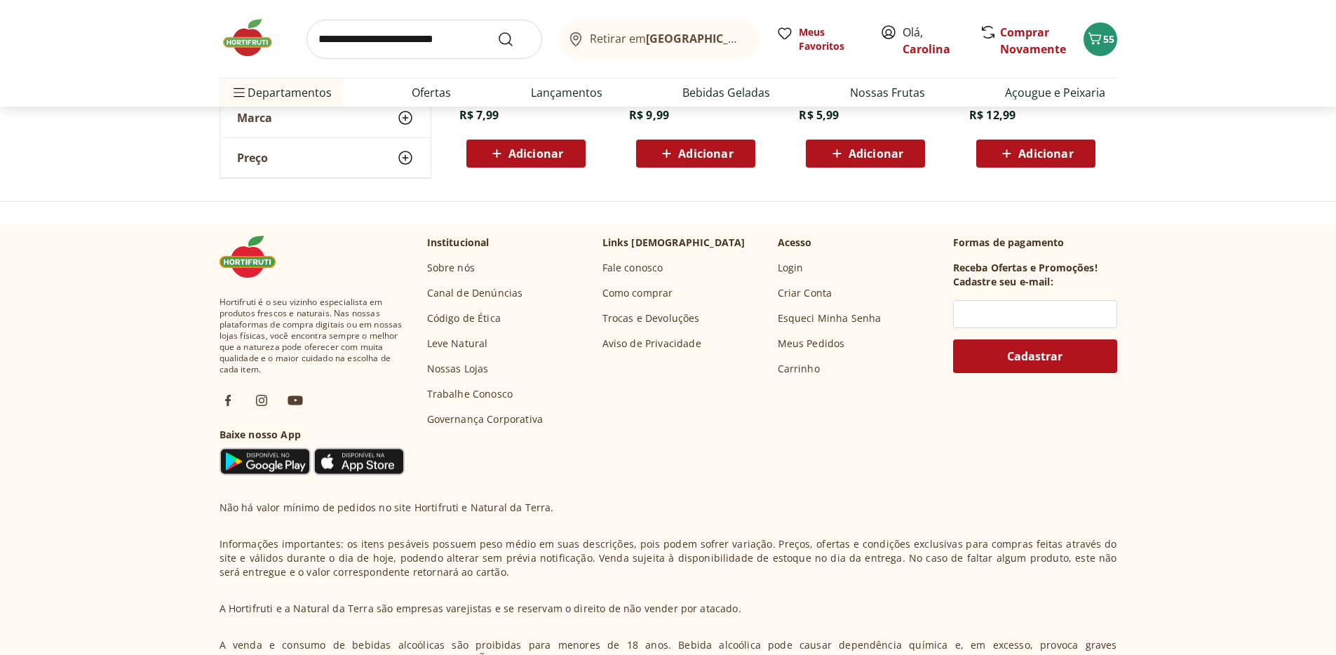
scroll to position [1830, 0]
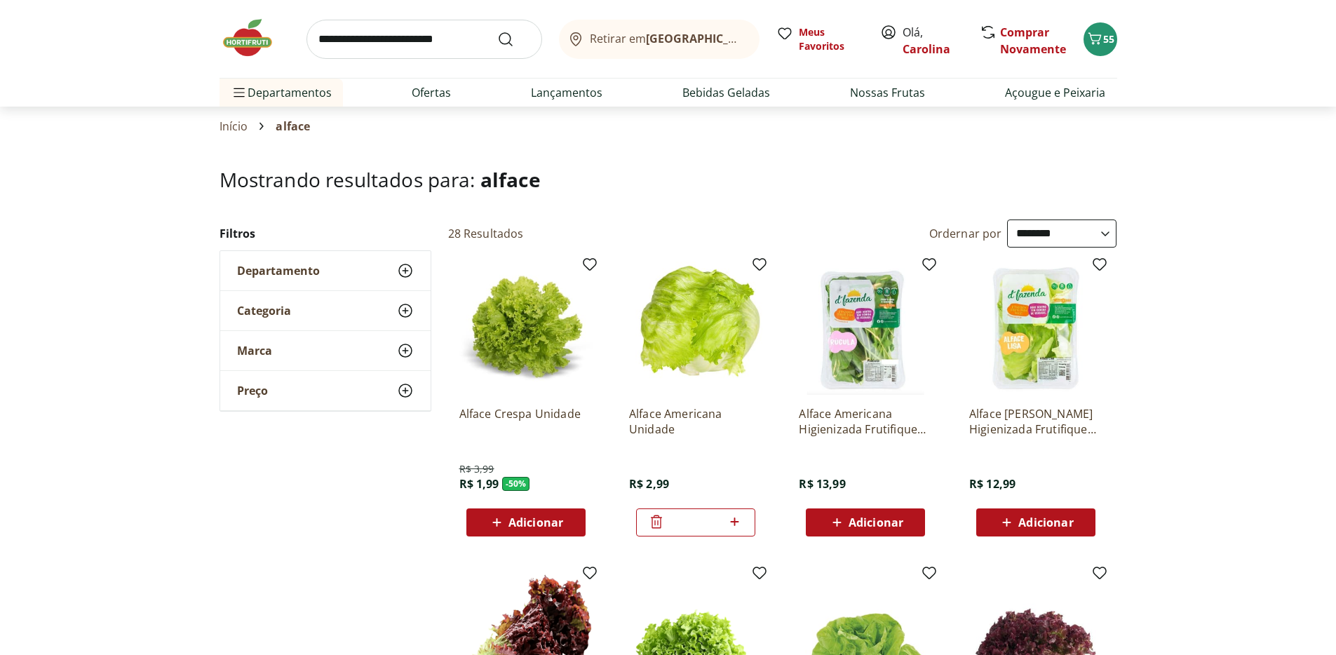
select select "**********"
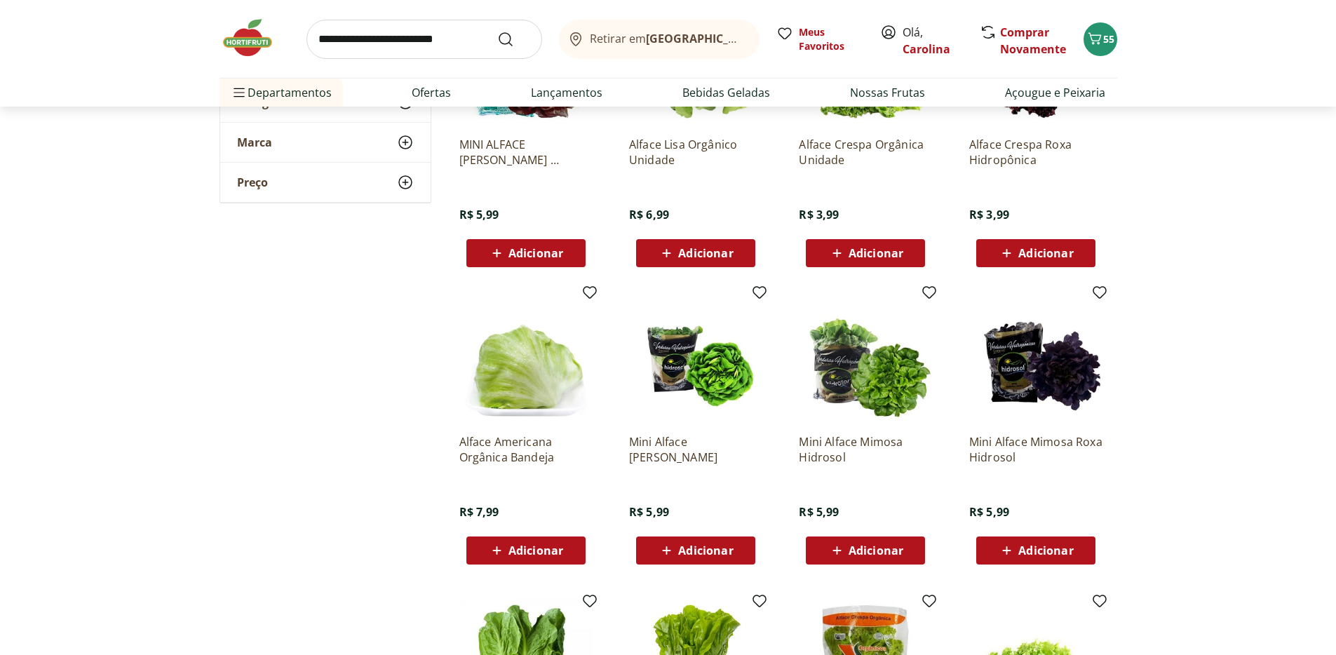
scroll to position [873, 0]
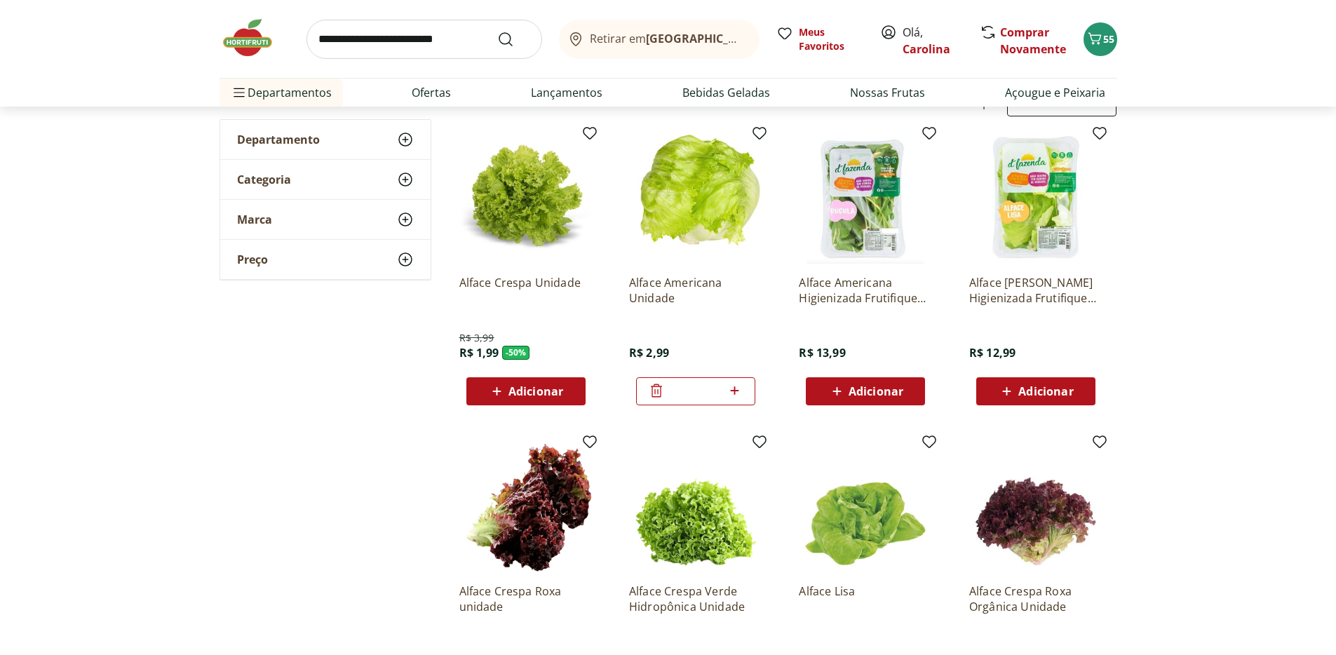
scroll to position [111, 0]
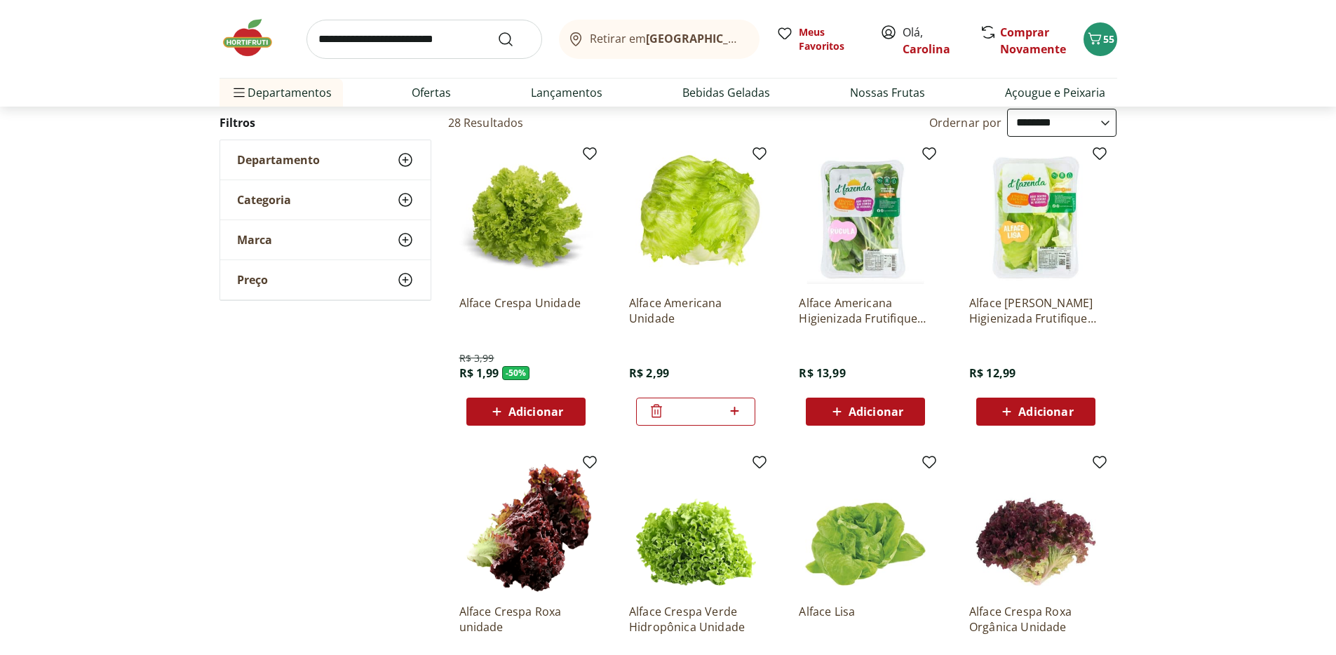
click at [475, 50] on input "search" at bounding box center [425, 39] width 236 height 39
type input "******"
click button "Submit Search" at bounding box center [514, 39] width 34 height 17
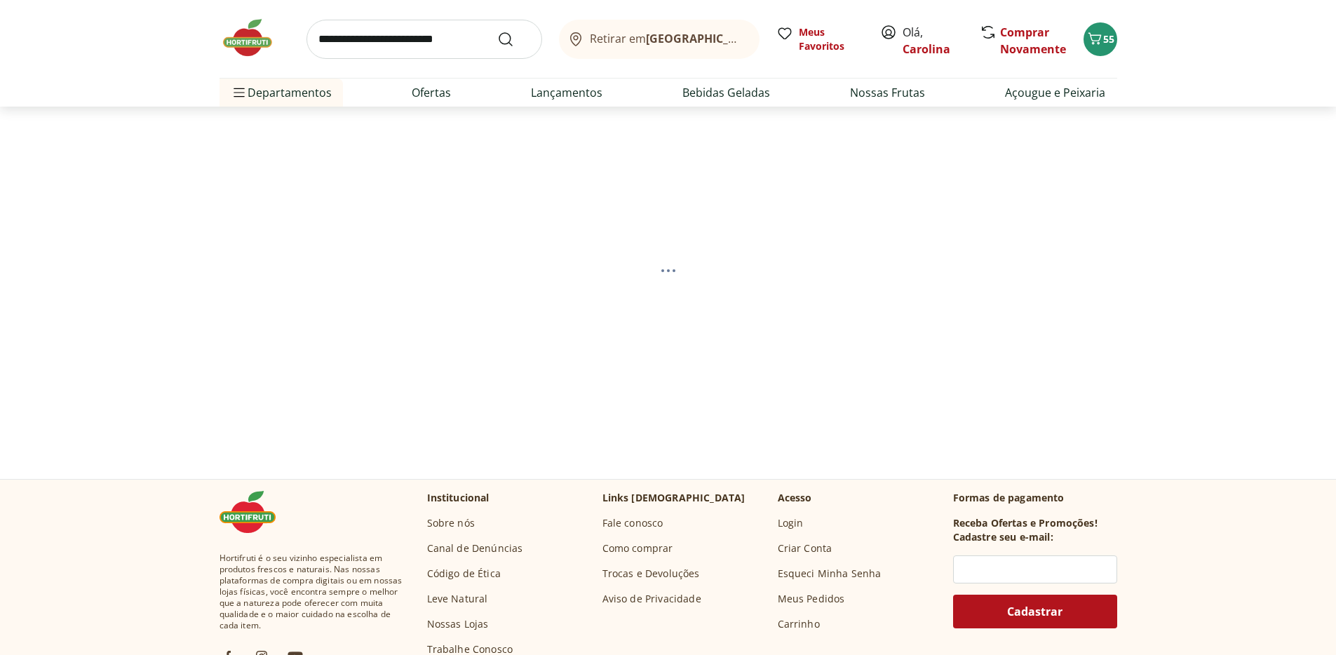
select select "**********"
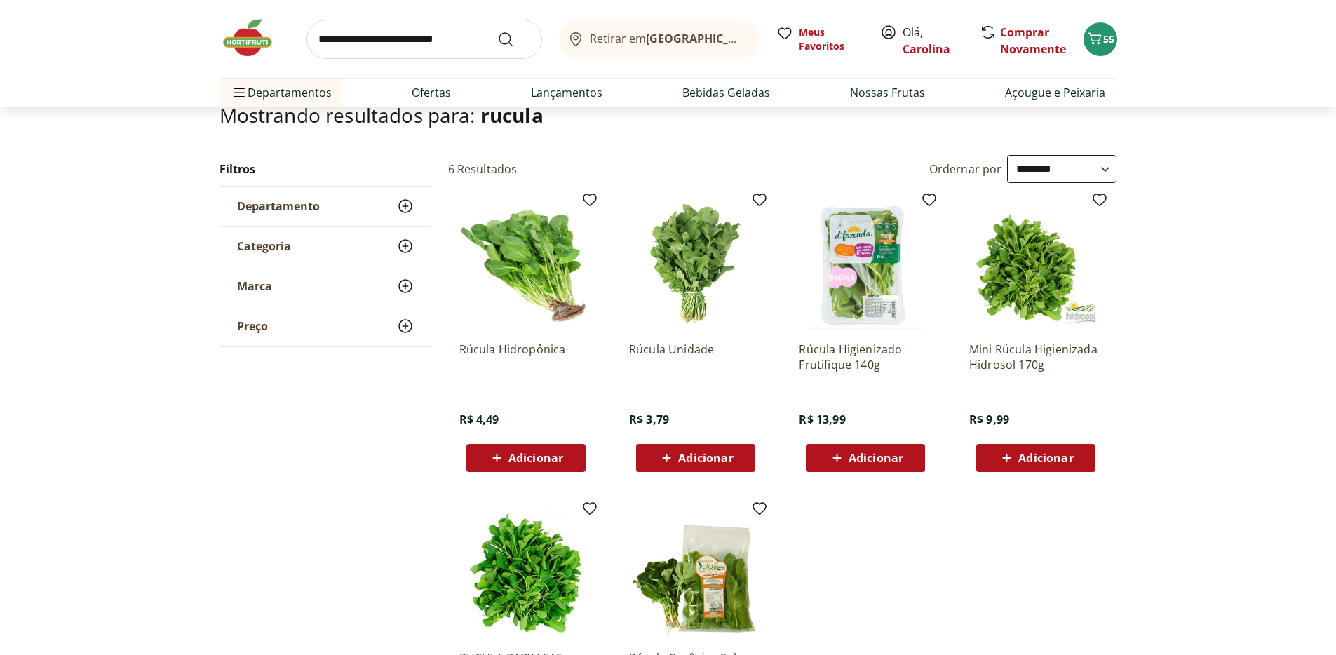
scroll to position [70, 0]
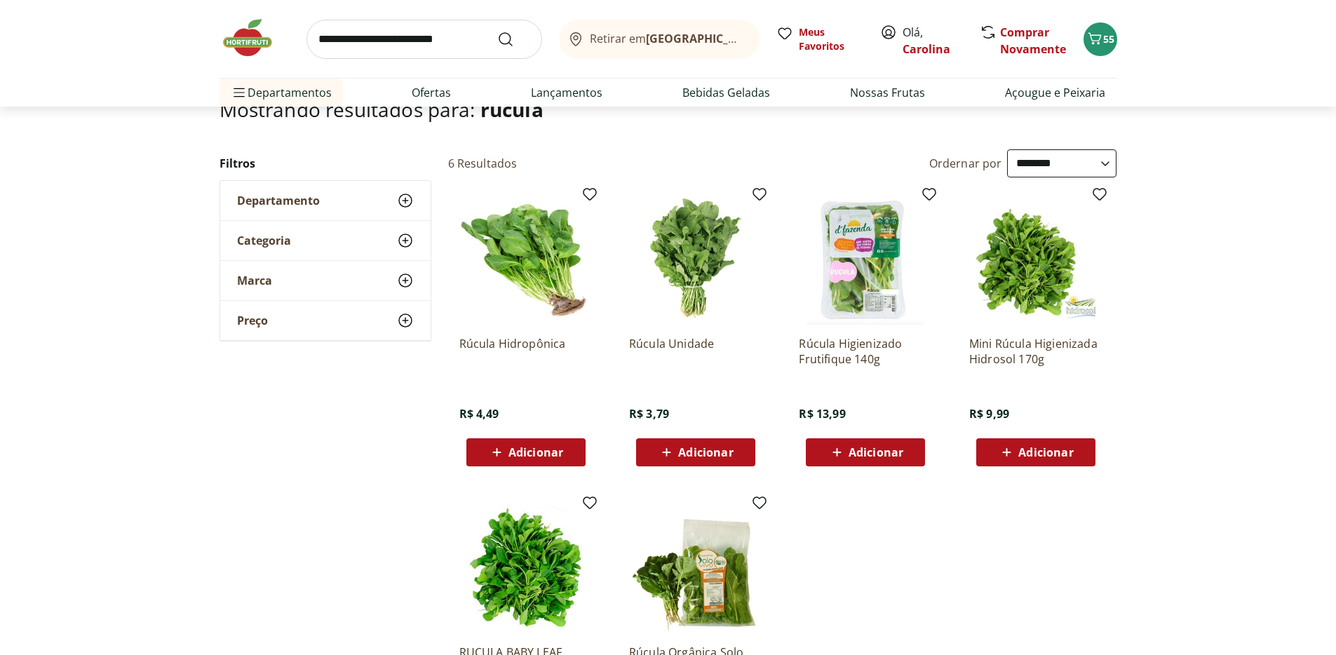
click at [725, 457] on span "Adicionar" at bounding box center [705, 452] width 55 height 11
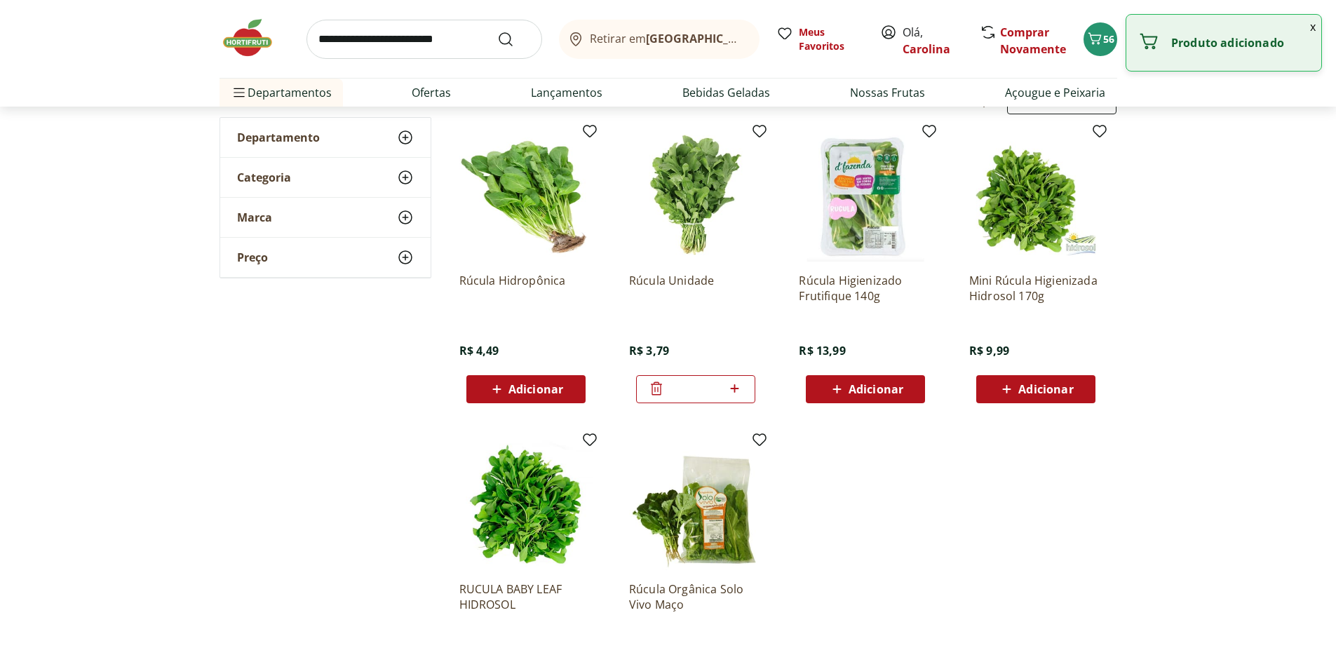
scroll to position [0, 0]
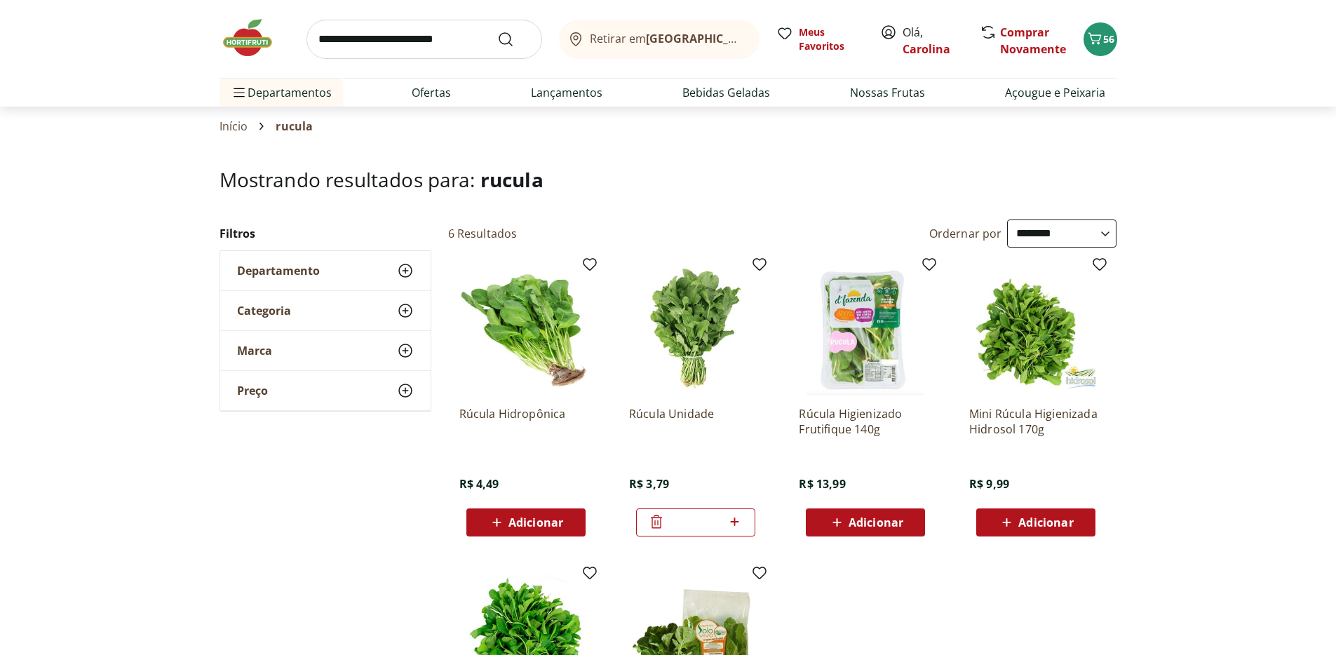
click at [235, 38] on img at bounding box center [255, 38] width 70 height 42
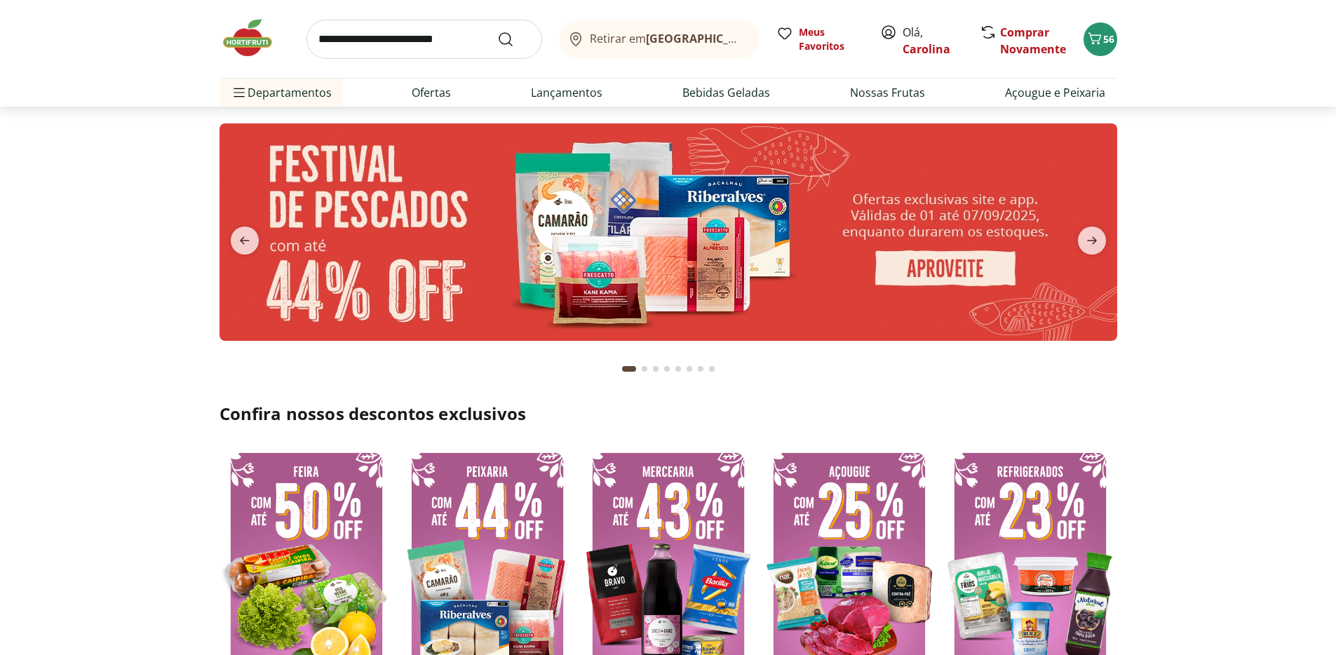
click at [387, 41] on input "search" at bounding box center [425, 39] width 236 height 39
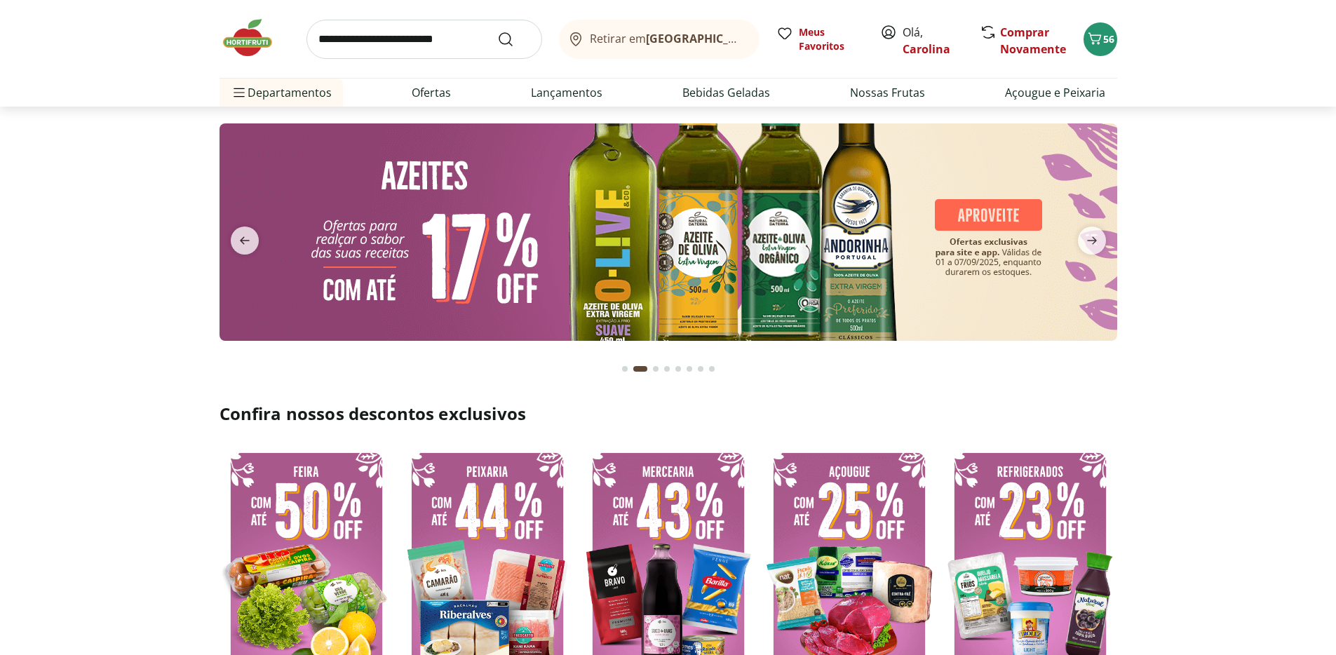
click at [1183, 474] on section "Confira nossos descontos exclusivos" at bounding box center [668, 540] width 1336 height 274
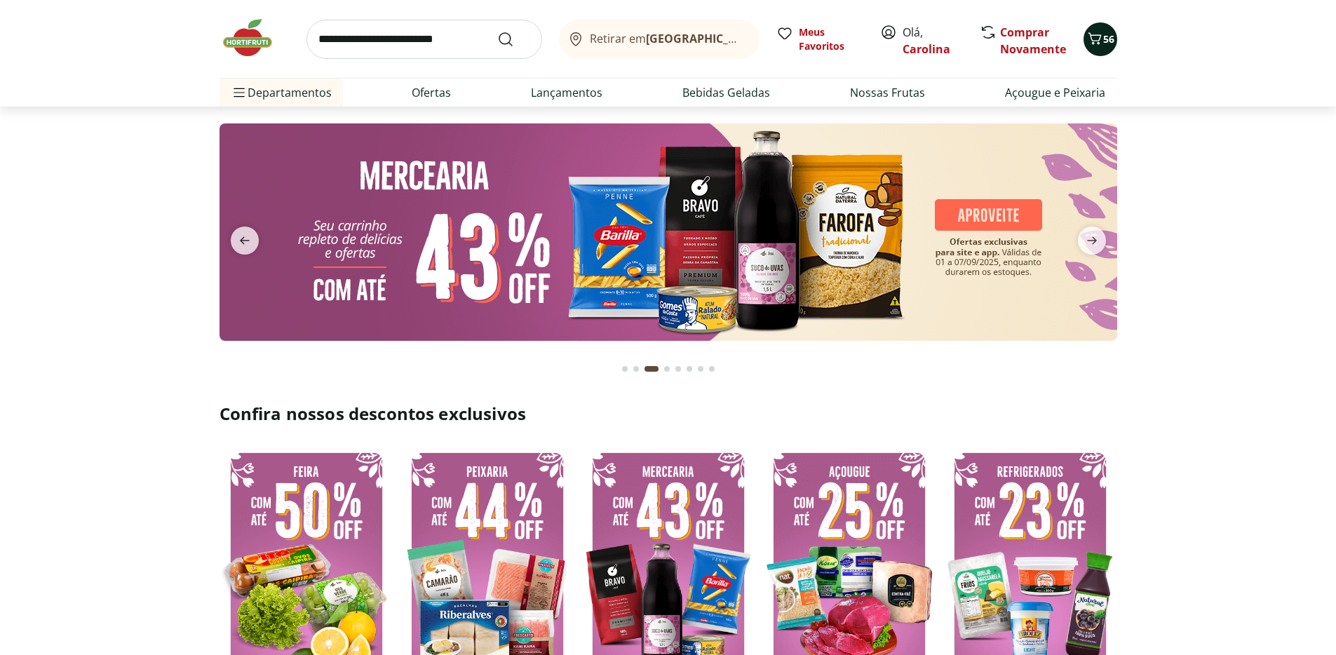
click at [1100, 43] on icon "Carrinho" at bounding box center [1095, 38] width 17 height 17
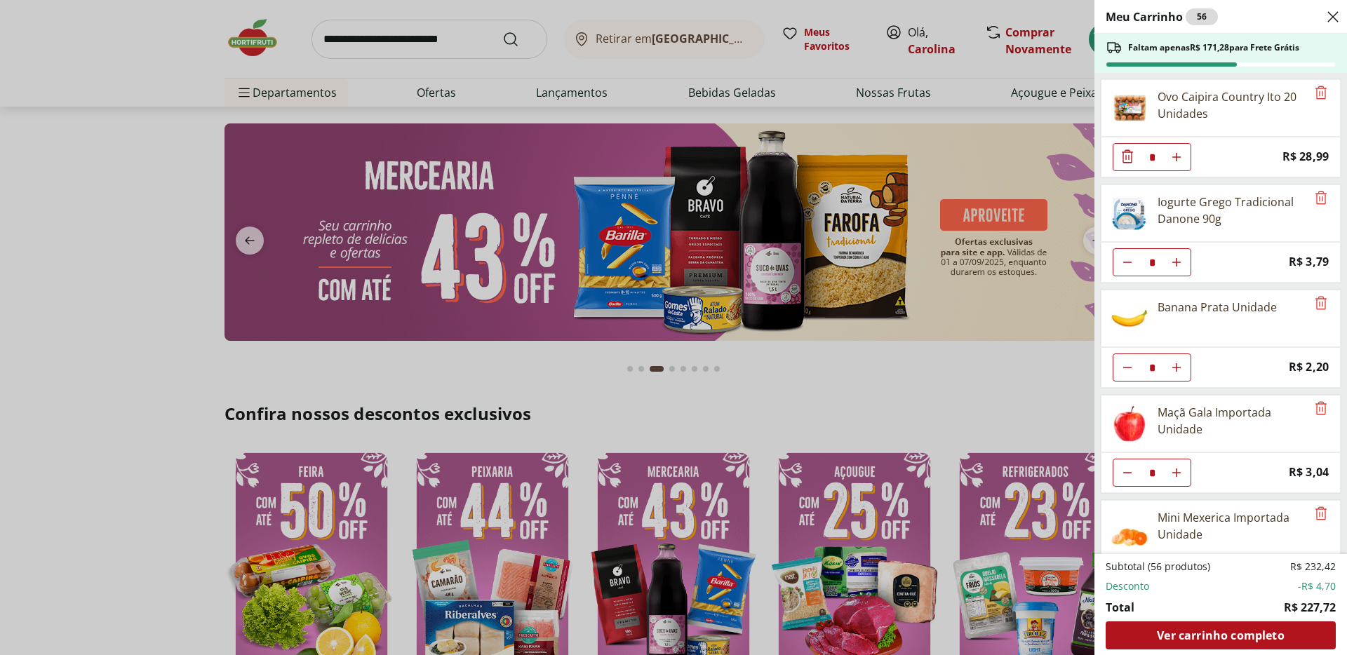
click at [192, 112] on div "Meu Carrinho 56 Faltam apenas R$ 171,28 para Frete Grátis Ovo Caipira Country I…" at bounding box center [673, 327] width 1347 height 655
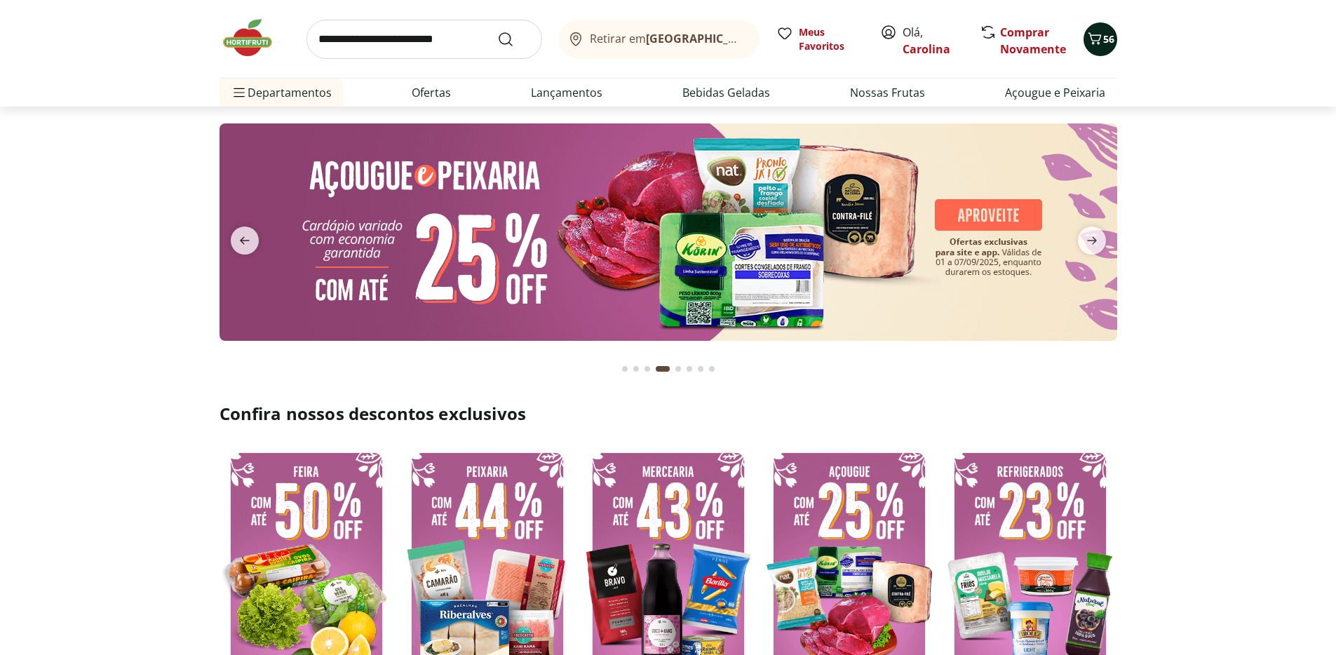
click at [1113, 41] on span "56" at bounding box center [1109, 38] width 11 height 13
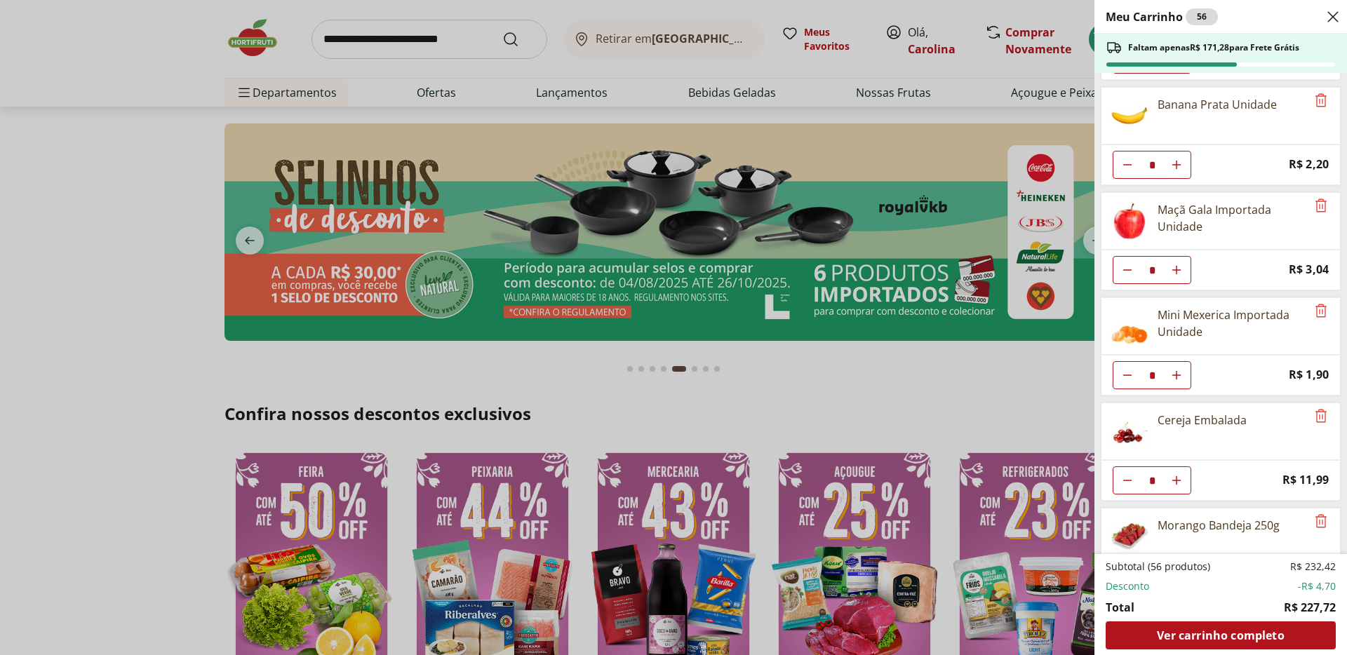
scroll to position [206, 0]
click at [1131, 163] on icon "Diminuir Quantidade" at bounding box center [1127, 161] width 11 height 11
type input "*"
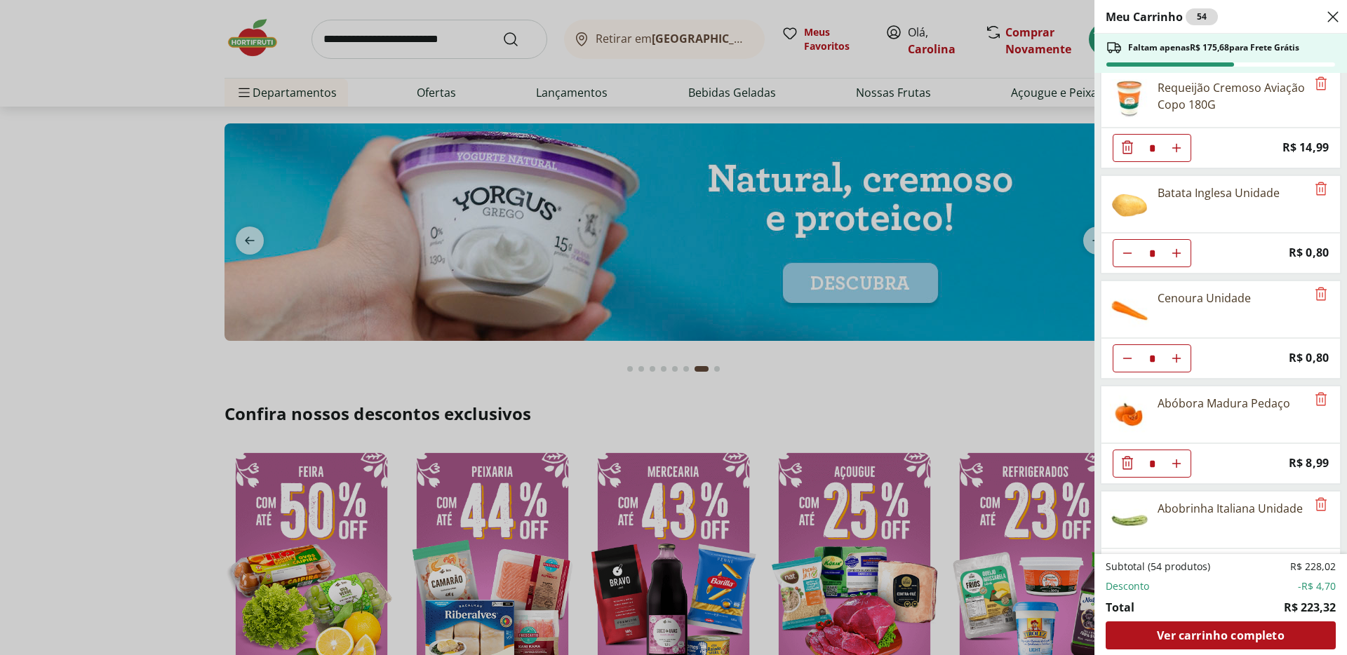
scroll to position [852, 0]
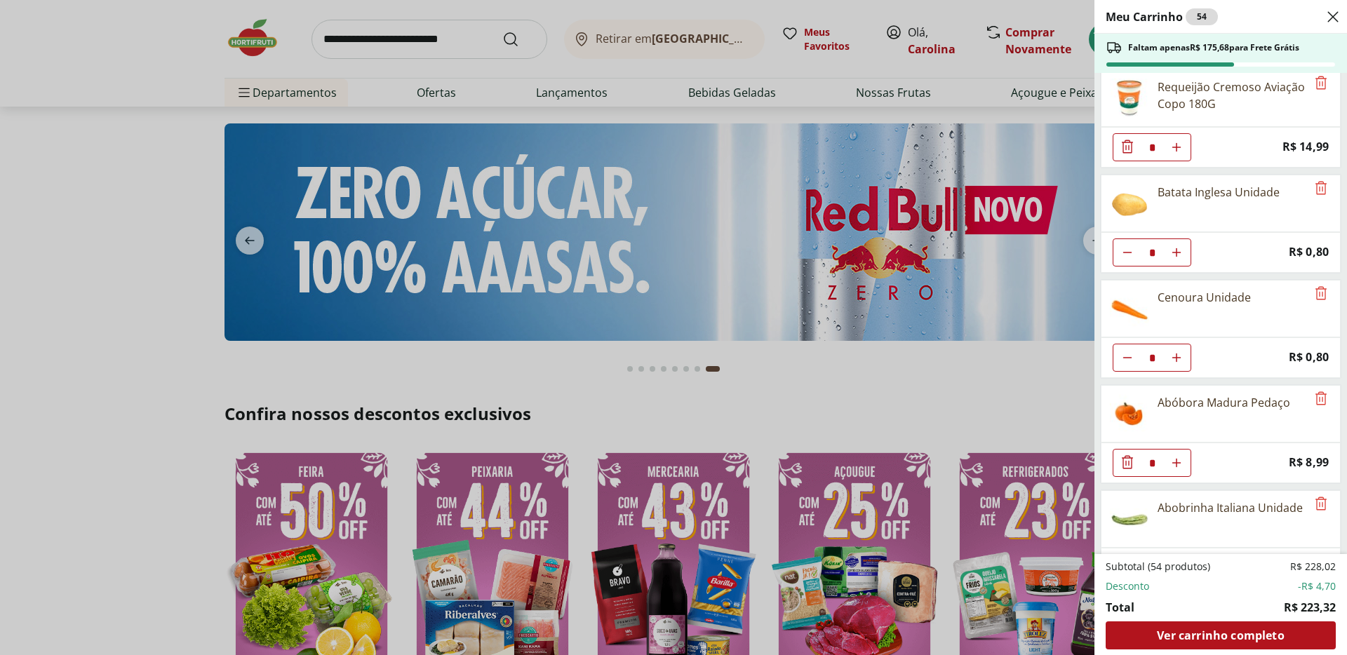
click at [1178, 258] on button "Aumentar Quantidade" at bounding box center [1176, 253] width 28 height 28
type input "*"
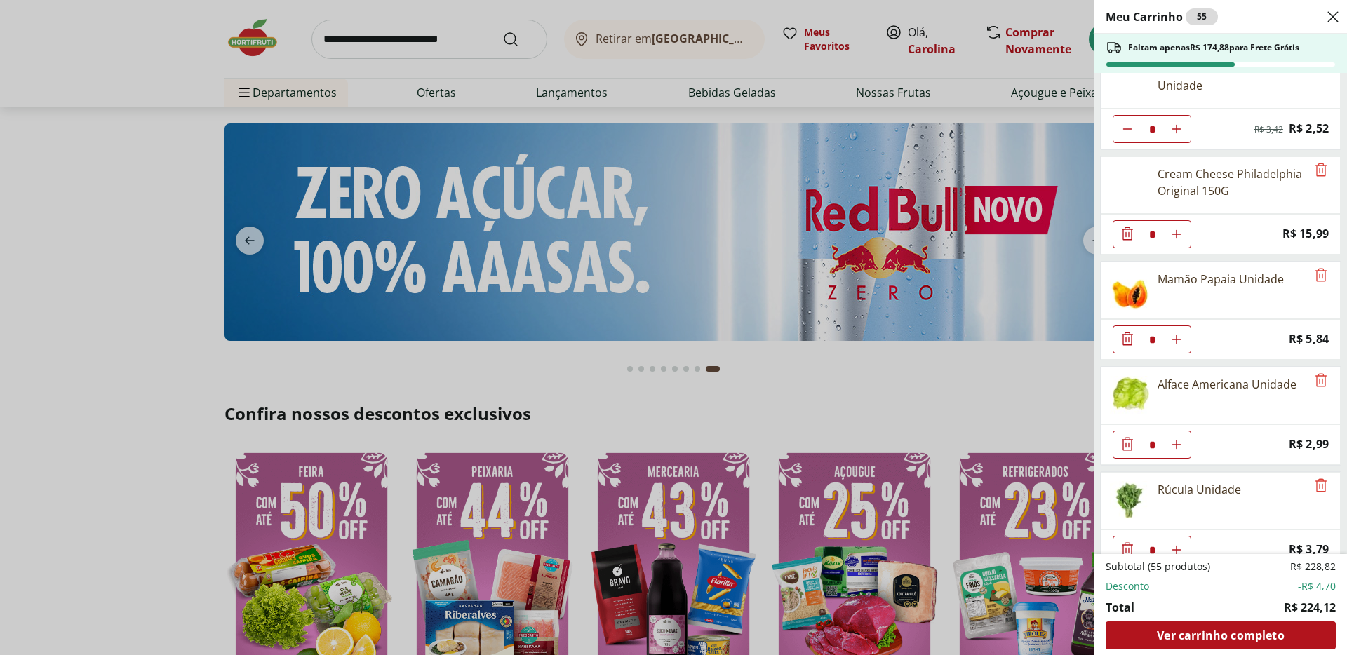
scroll to position [1734, 0]
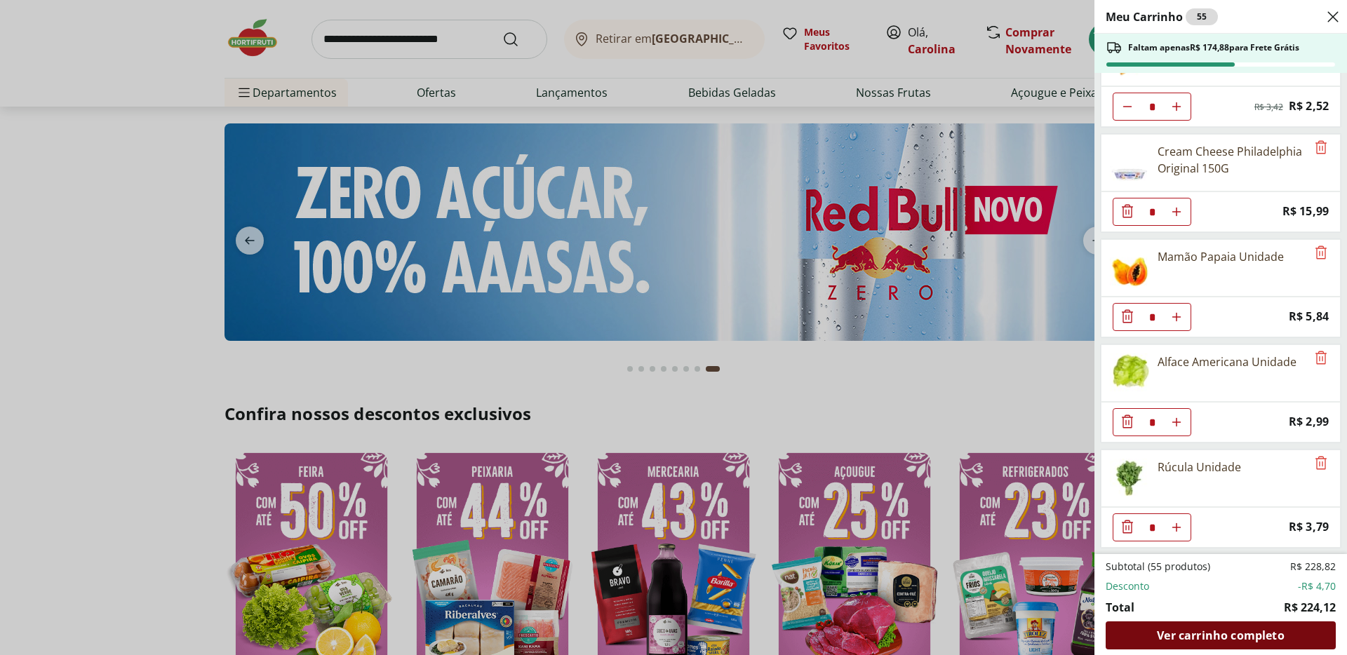
click at [1262, 624] on div "Ver carrinho completo" at bounding box center [1221, 636] width 230 height 28
